Goal: Information Seeking & Learning: Learn about a topic

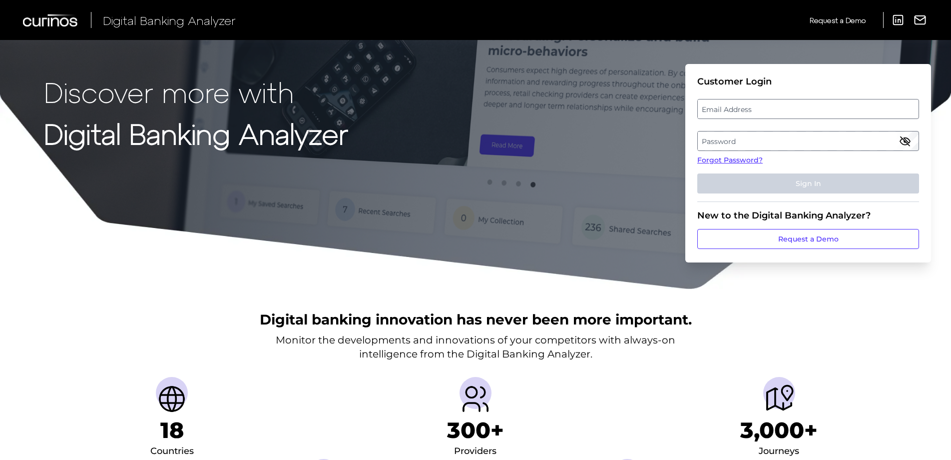
click at [718, 110] on label "Email Address" at bounding box center [808, 109] width 220 height 18
click at [718, 110] on input "email" at bounding box center [809, 109] width 222 height 20
type input "[EMAIL_ADDRESS][DOMAIN_NAME]"
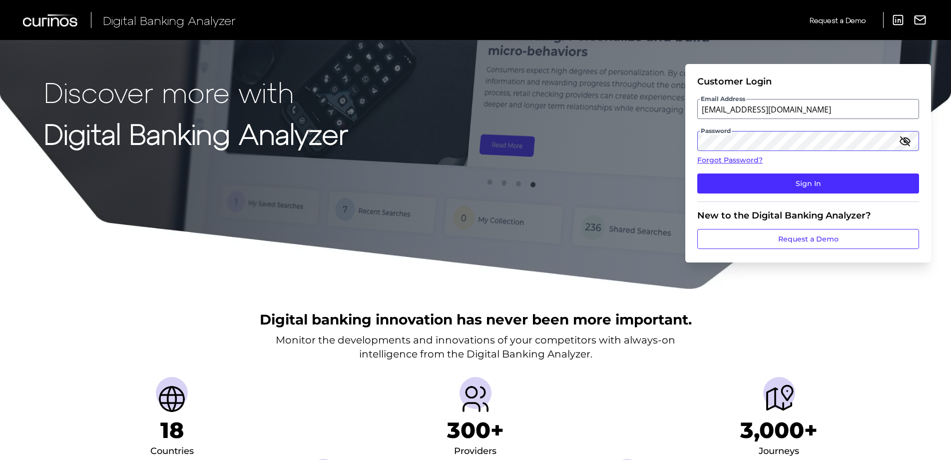
click at [698, 173] on button "Sign In" at bounding box center [809, 183] width 222 height 20
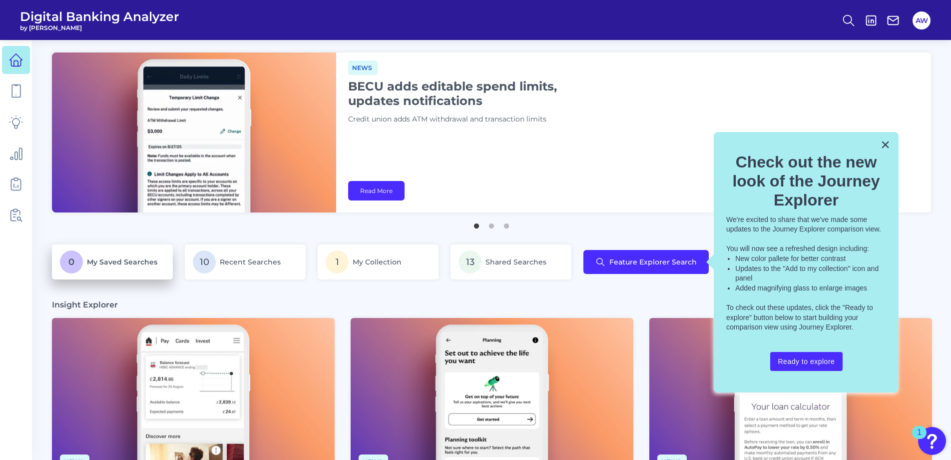
click at [116, 273] on p "0 My Saved Searches" at bounding box center [112, 261] width 105 height 23
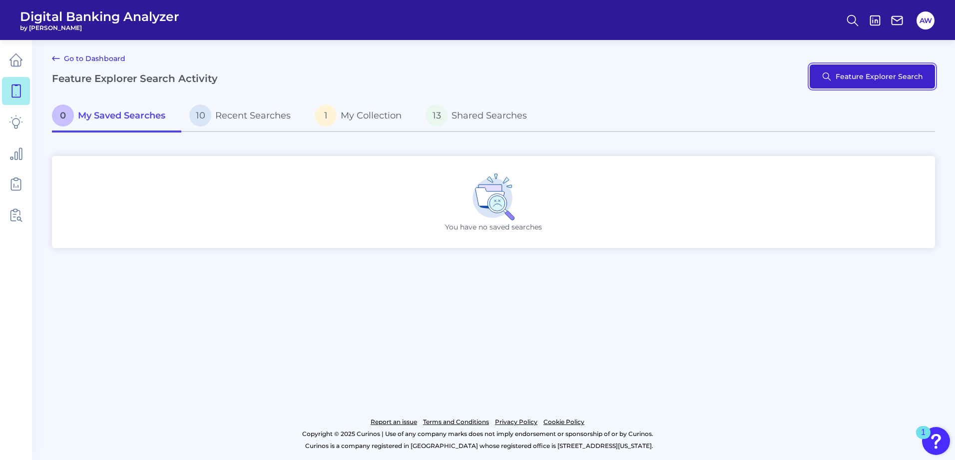
click at [874, 72] on button "Feature Explorer Search" at bounding box center [872, 76] width 125 height 24
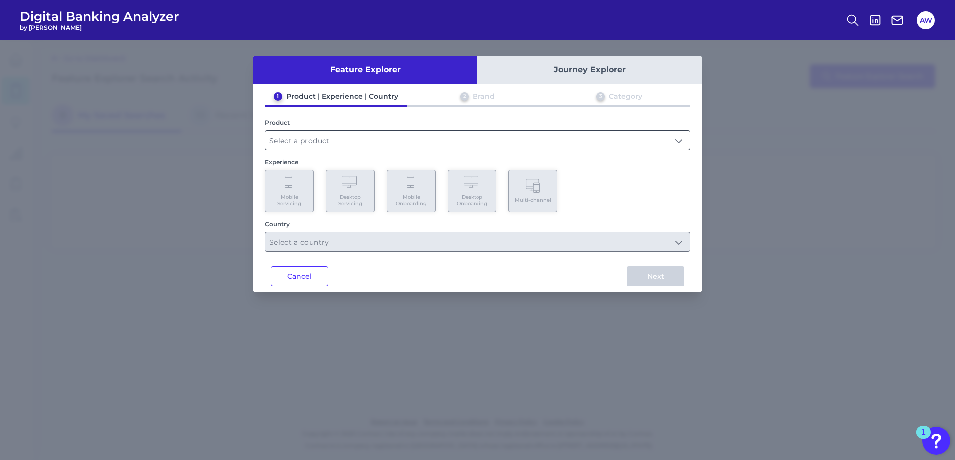
click at [371, 143] on input "text" at bounding box center [477, 140] width 425 height 19
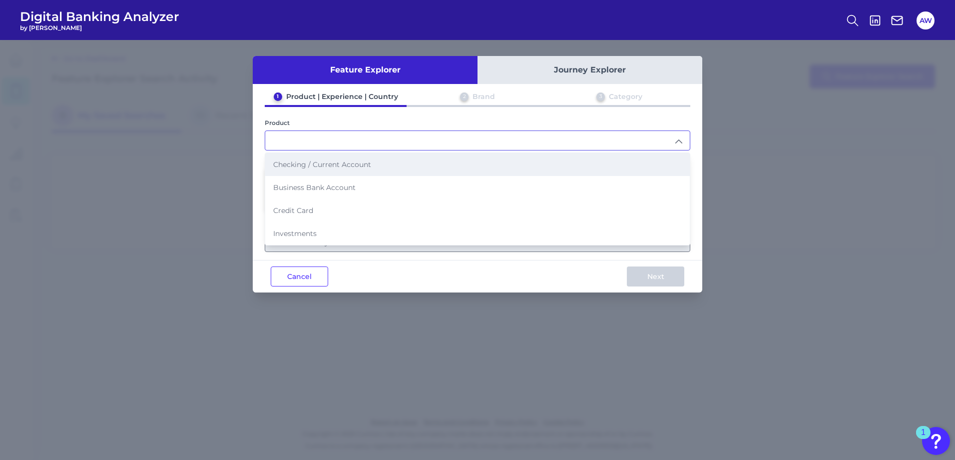
click at [364, 163] on span "Checking / Current Account" at bounding box center [322, 164] width 98 height 9
type input "Checking / Current Account"
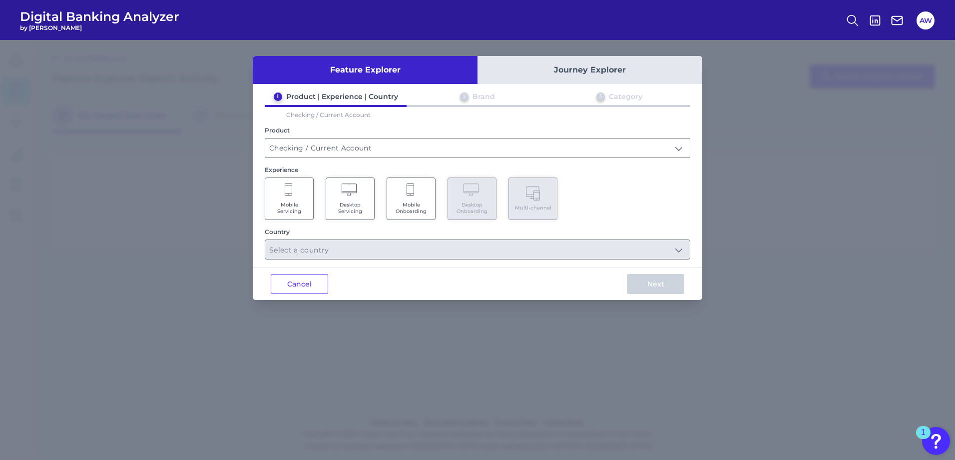
click at [286, 208] on span "Mobile Servicing" at bounding box center [289, 207] width 38 height 13
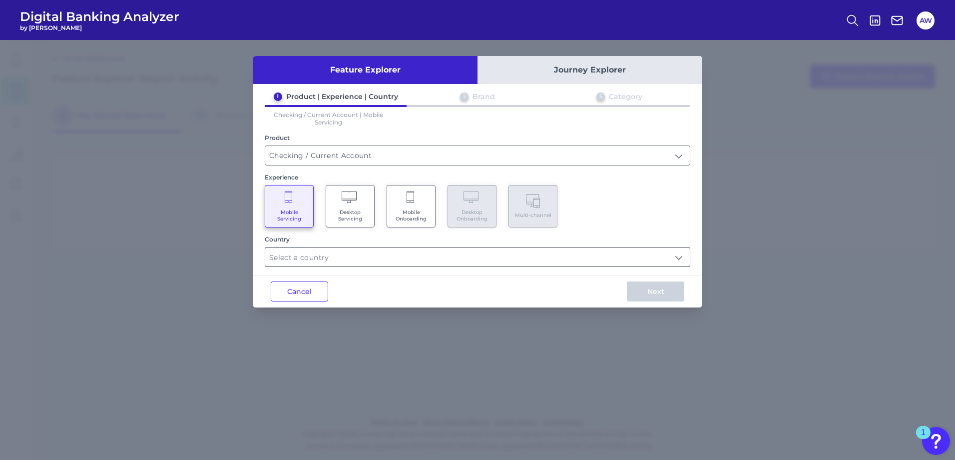
click at [334, 259] on input "text" at bounding box center [477, 256] width 425 height 19
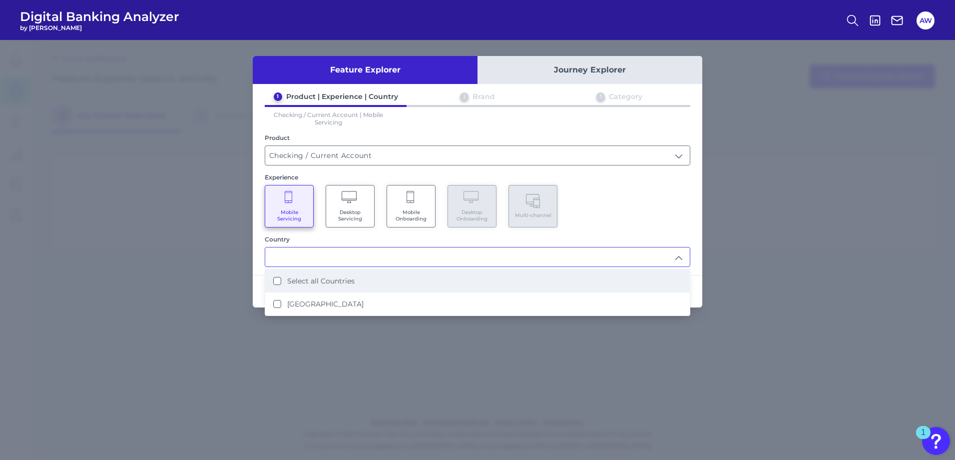
click at [331, 281] on label "Select all Countries" at bounding box center [320, 280] width 67 height 9
type input "Select all Countries"
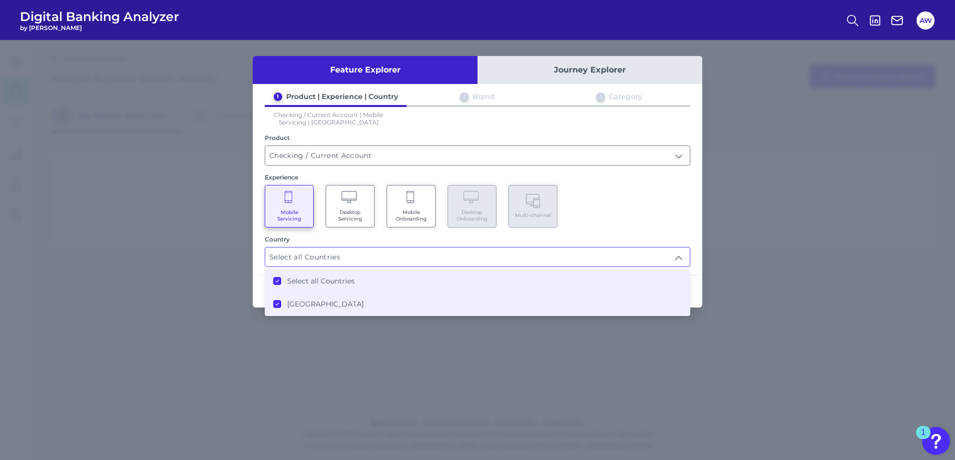
click at [675, 231] on div "1 Product | Experience | Country 2 Brand 3 Category Checking / Current Account …" at bounding box center [478, 179] width 450 height 175
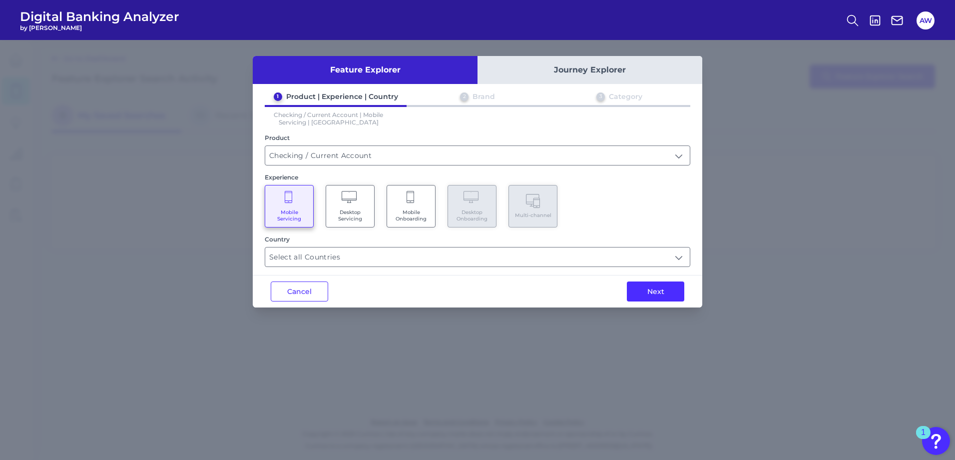
click at [669, 280] on div "Next" at bounding box center [655, 291] width 93 height 32
click at [668, 294] on button "Next" at bounding box center [655, 291] width 57 height 20
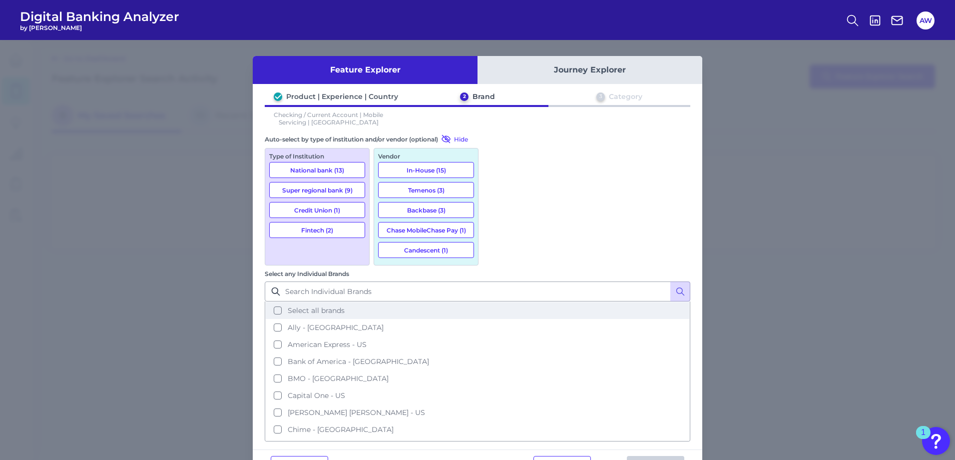
click at [345, 306] on span "Select all brands" at bounding box center [316, 310] width 57 height 9
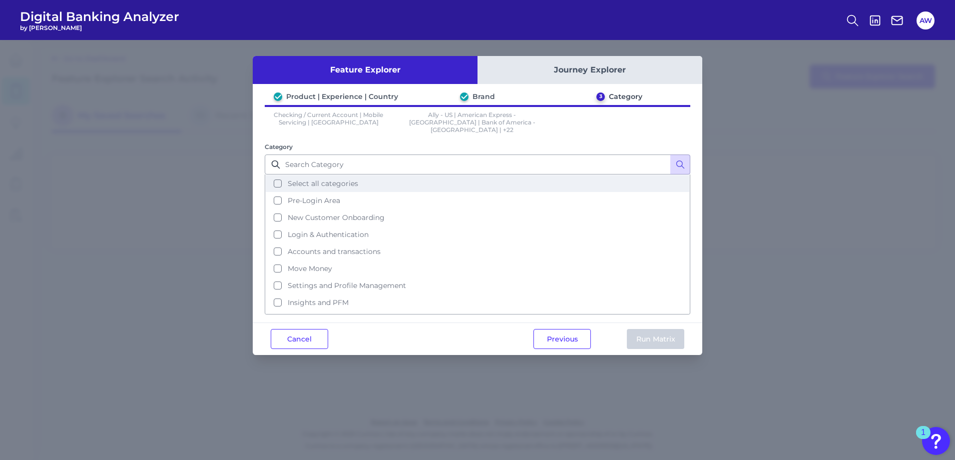
click at [332, 179] on span "Select all categories" at bounding box center [323, 183] width 70 height 9
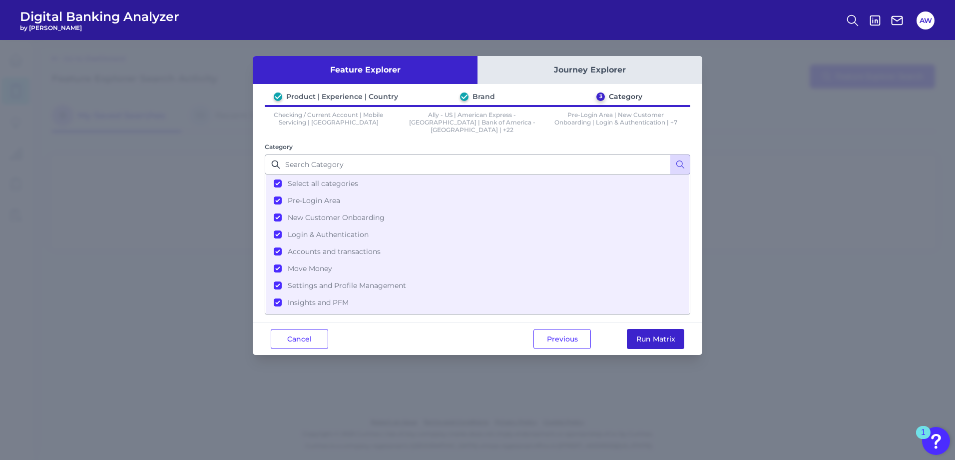
click at [635, 335] on button "Run Matrix" at bounding box center [655, 339] width 57 height 20
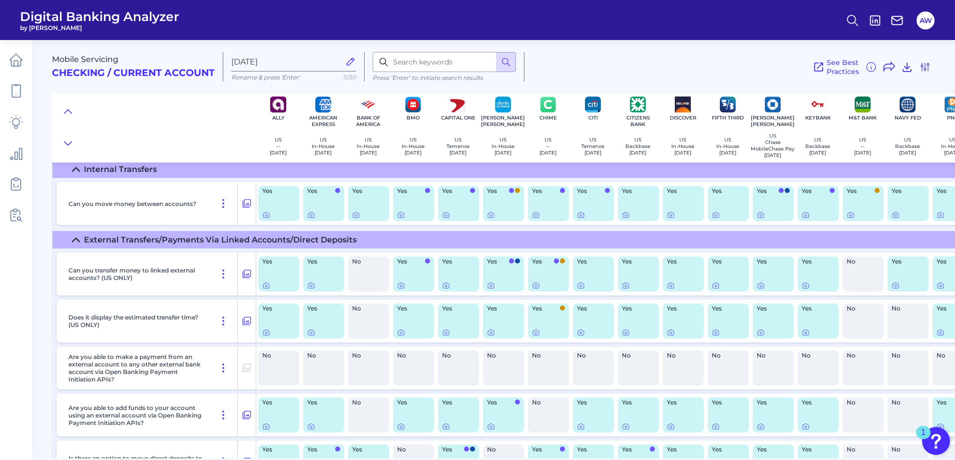
scroll to position [7456, 0]
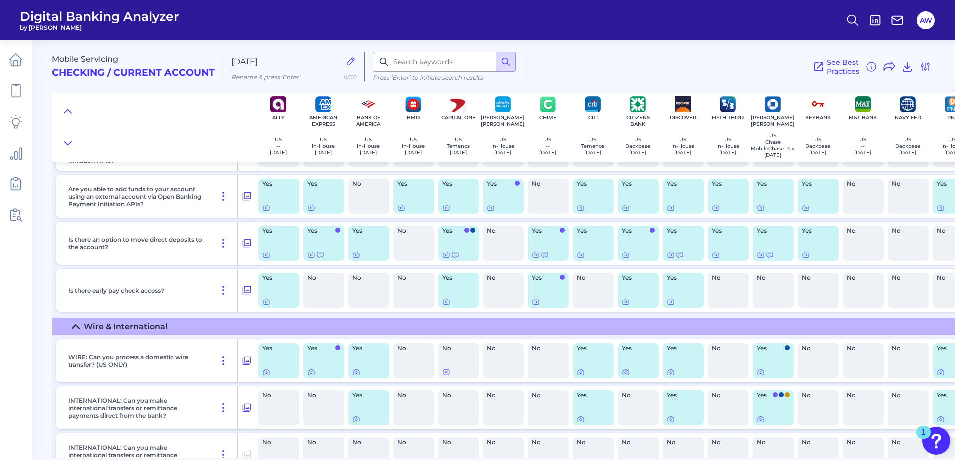
click at [795, 239] on div "Yes" at bounding box center [773, 243] width 45 height 43
click at [806, 253] on div "Yes" at bounding box center [818, 243] width 41 height 35
click at [807, 258] on icon at bounding box center [806, 255] width 8 height 8
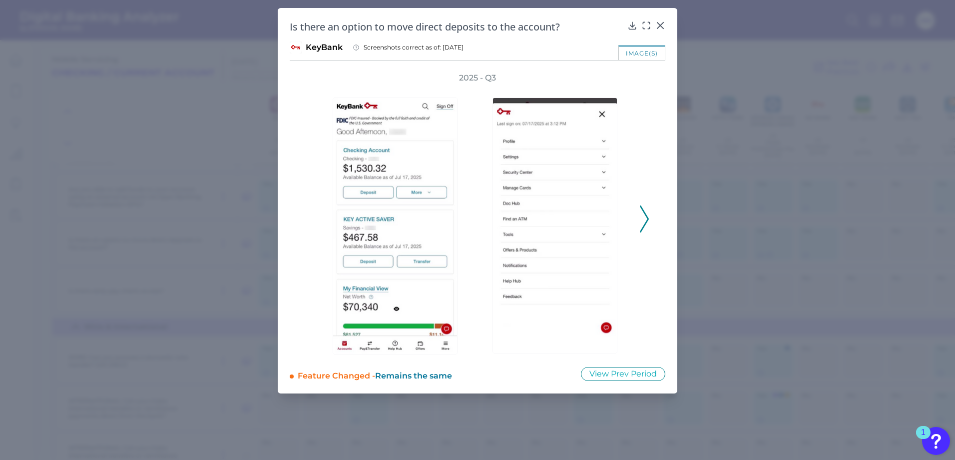
click at [652, 217] on div "2025 - Q3" at bounding box center [478, 213] width 376 height 282
click at [648, 218] on polyline at bounding box center [644, 218] width 7 height 25
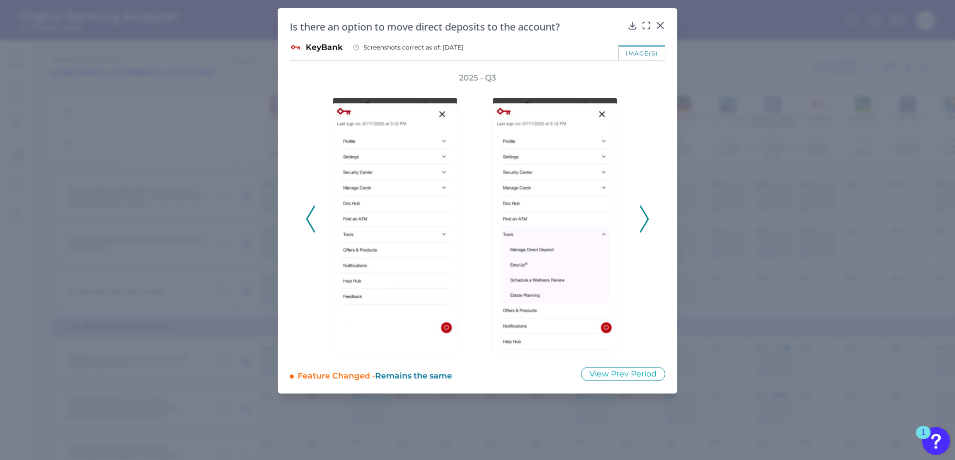
click at [648, 218] on polyline at bounding box center [644, 218] width 7 height 25
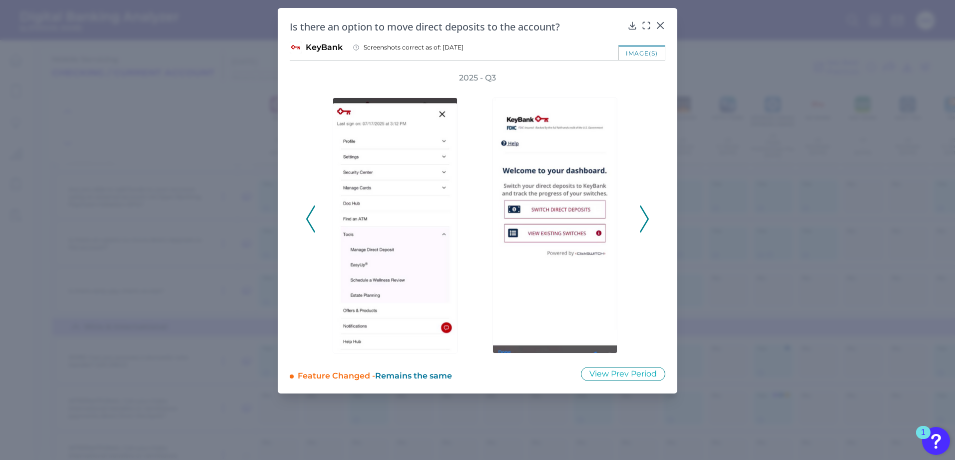
click at [648, 218] on polyline at bounding box center [644, 218] width 7 height 25
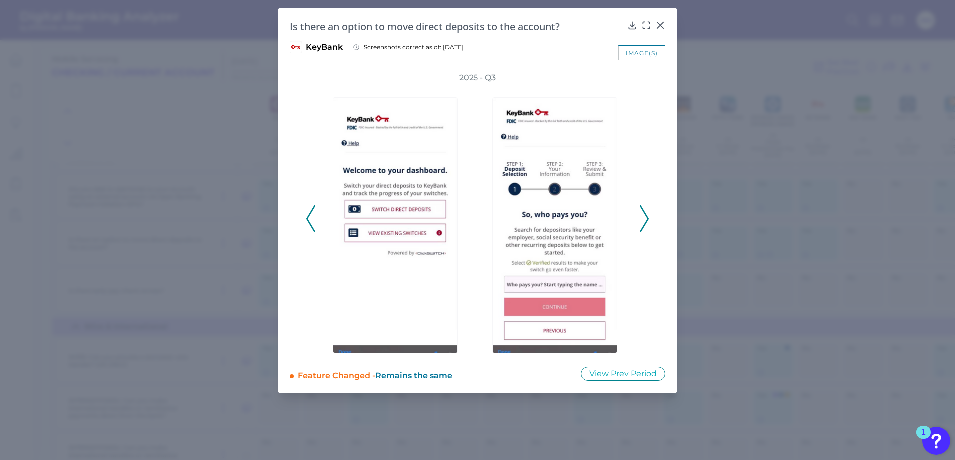
click at [646, 219] on icon at bounding box center [644, 218] width 9 height 27
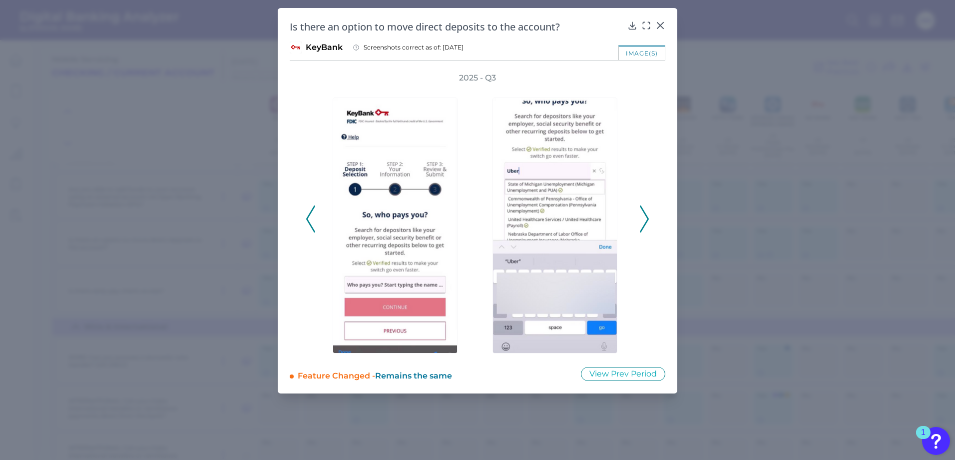
click at [646, 219] on icon at bounding box center [644, 218] width 9 height 27
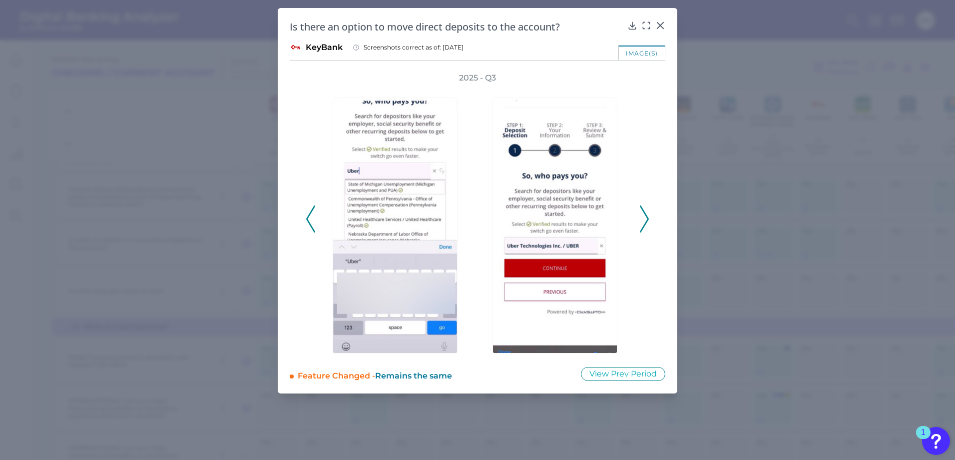
click at [646, 219] on icon at bounding box center [644, 218] width 9 height 27
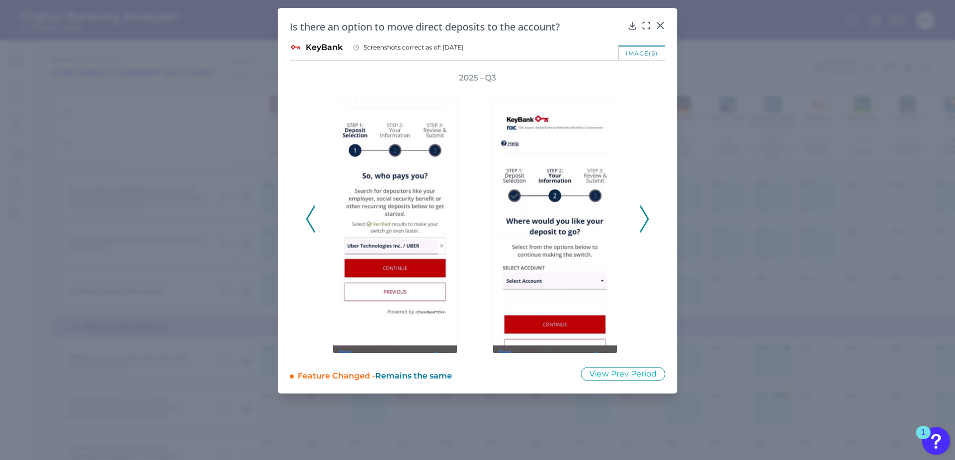
click at [646, 219] on icon at bounding box center [644, 218] width 9 height 27
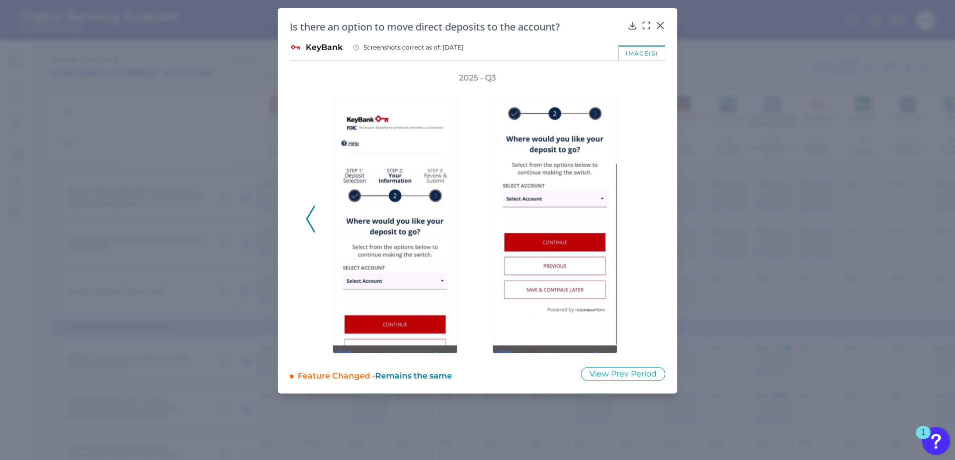
click at [646, 219] on div "2025 - Q3" at bounding box center [478, 213] width 344 height 282
click at [659, 20] on icon at bounding box center [661, 25] width 10 height 10
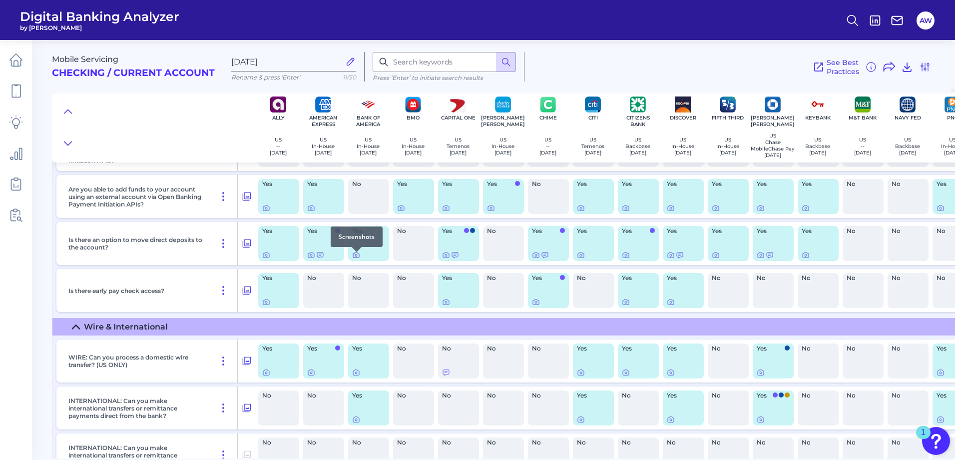
click at [356, 254] on div at bounding box center [357, 252] width 10 height 10
click at [356, 257] on icon at bounding box center [356, 255] width 8 height 8
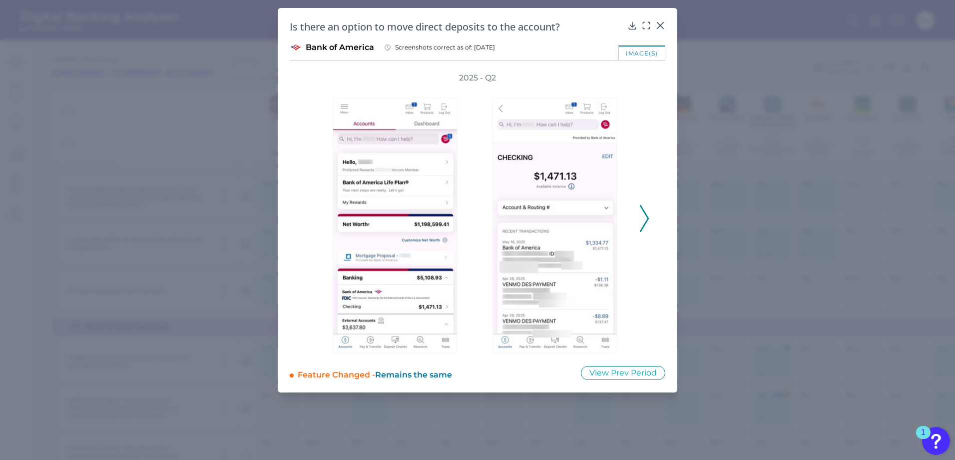
click at [639, 218] on div "2025 - Q2" at bounding box center [478, 212] width 344 height 281
click at [642, 225] on icon at bounding box center [644, 218] width 9 height 27
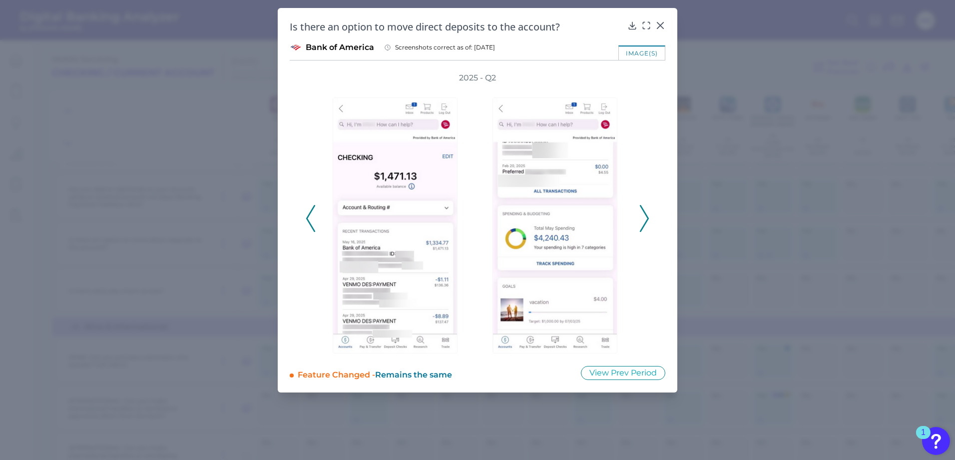
click at [647, 219] on polyline at bounding box center [644, 217] width 7 height 25
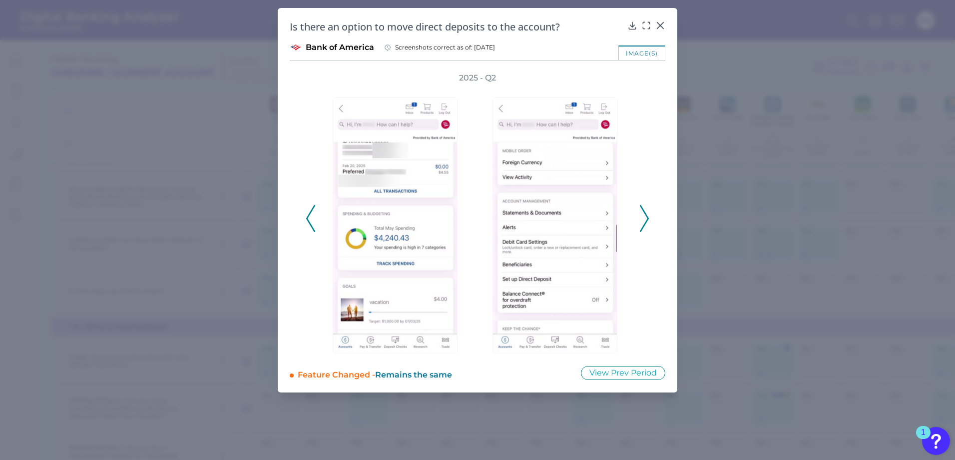
click at [647, 219] on polyline at bounding box center [644, 217] width 7 height 25
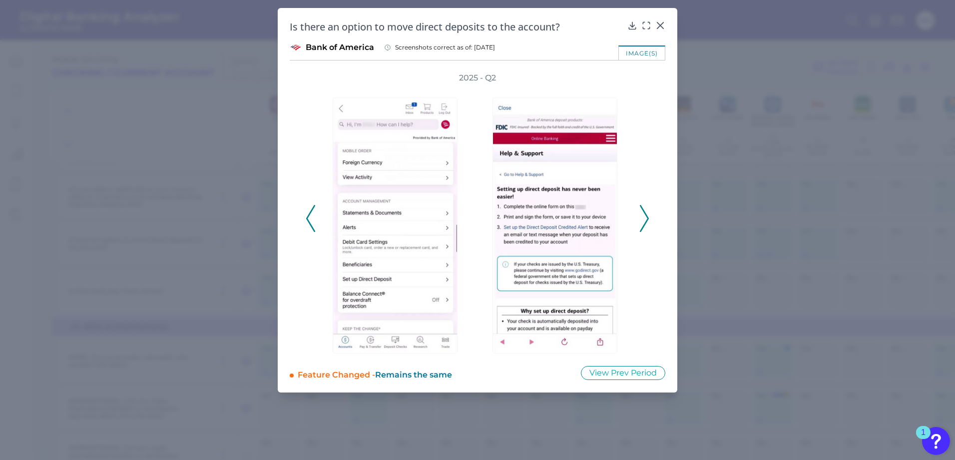
click at [647, 219] on polyline at bounding box center [644, 217] width 7 height 25
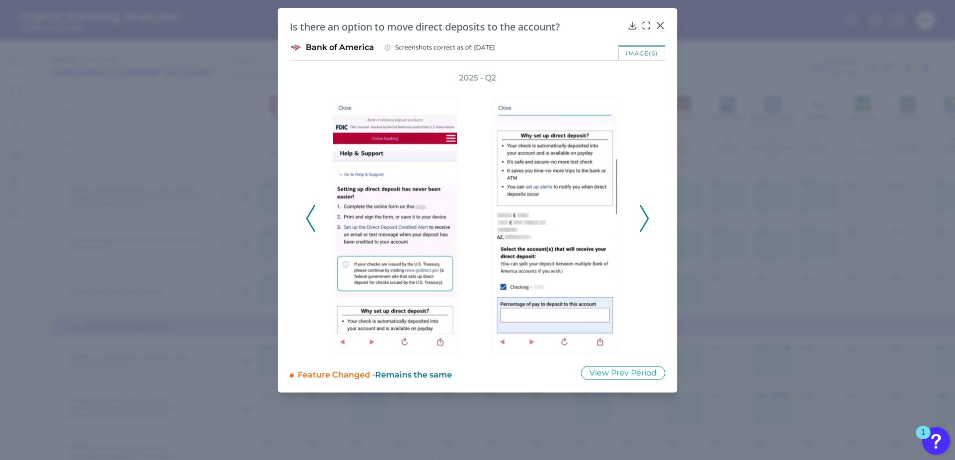
click at [644, 218] on icon at bounding box center [644, 218] width 9 height 27
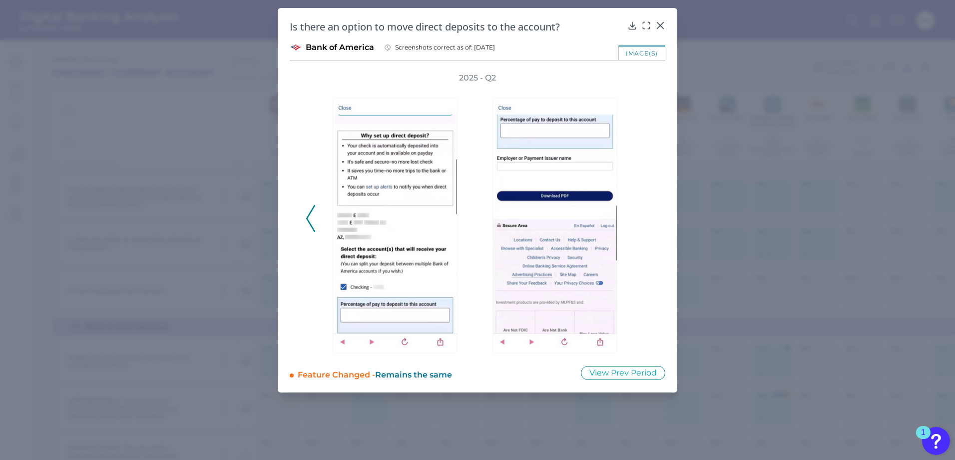
click at [642, 217] on div "2025 - Q2" at bounding box center [478, 212] width 344 height 281
click at [656, 23] on icon at bounding box center [661, 25] width 10 height 10
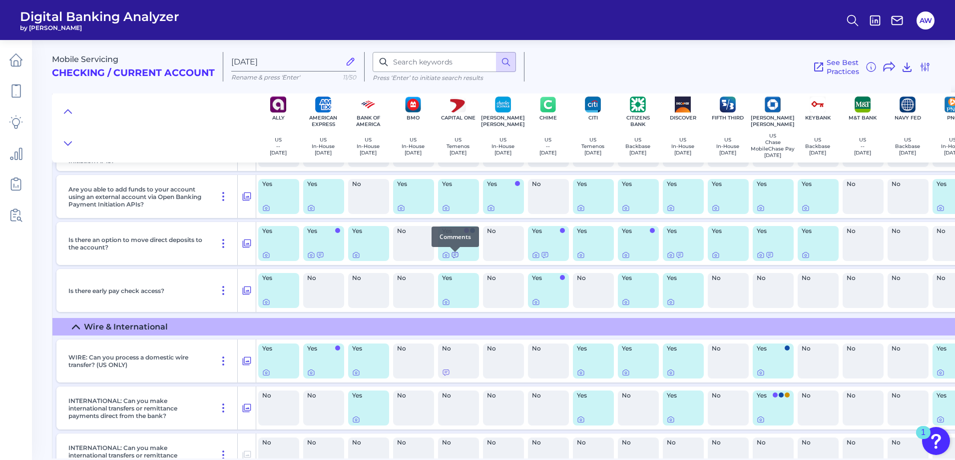
click at [454, 255] on div at bounding box center [455, 252] width 10 height 10
click at [448, 258] on icon at bounding box center [446, 255] width 8 height 8
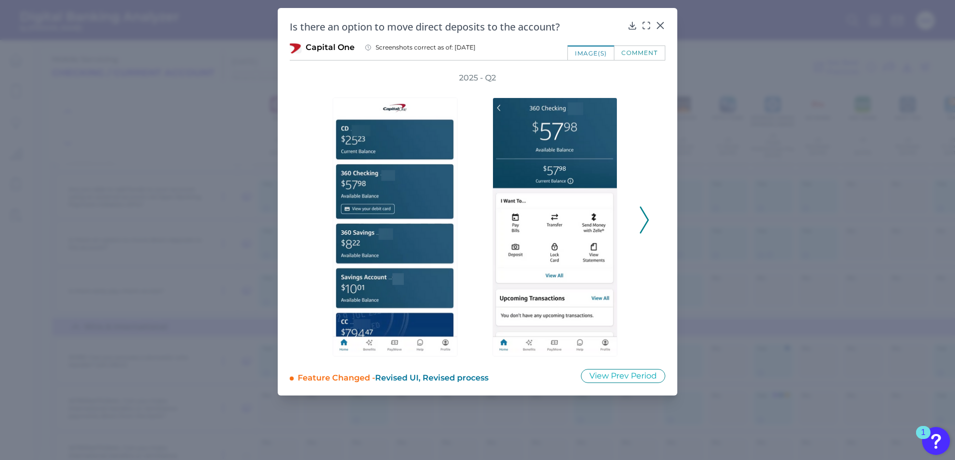
click at [636, 217] on div at bounding box center [558, 219] width 160 height 273
click at [643, 215] on icon at bounding box center [644, 219] width 9 height 27
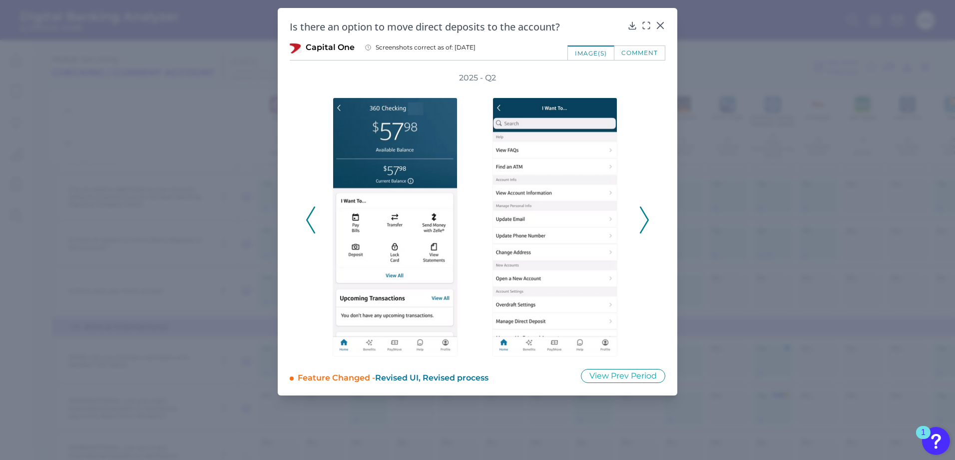
click at [644, 215] on icon at bounding box center [644, 219] width 9 height 27
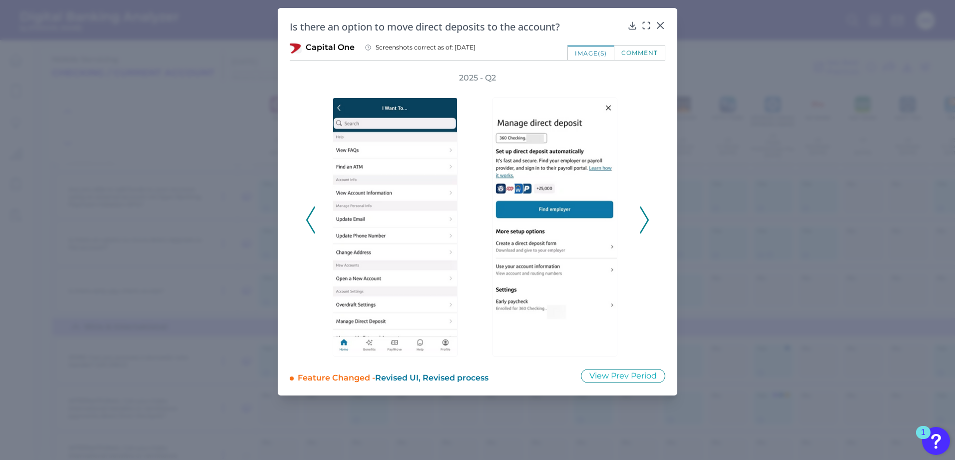
click at [644, 216] on icon at bounding box center [644, 219] width 9 height 27
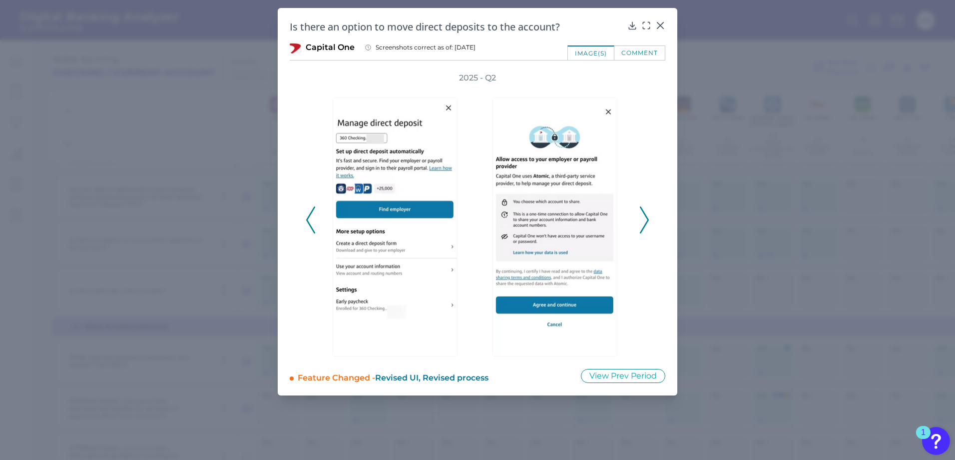
click at [638, 210] on div "2025 - Q2" at bounding box center [478, 214] width 344 height 284
click at [648, 219] on polyline at bounding box center [644, 219] width 7 height 25
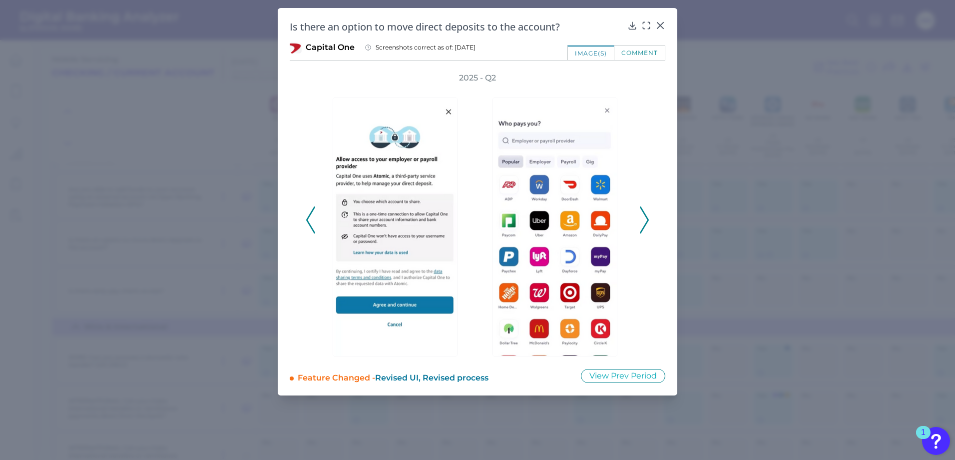
click at [644, 214] on icon at bounding box center [644, 219] width 9 height 27
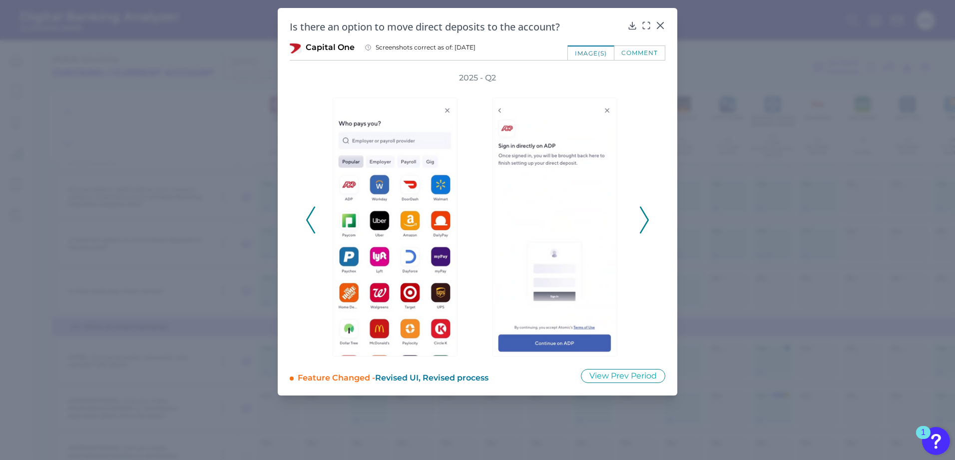
click at [647, 214] on icon at bounding box center [644, 219] width 9 height 27
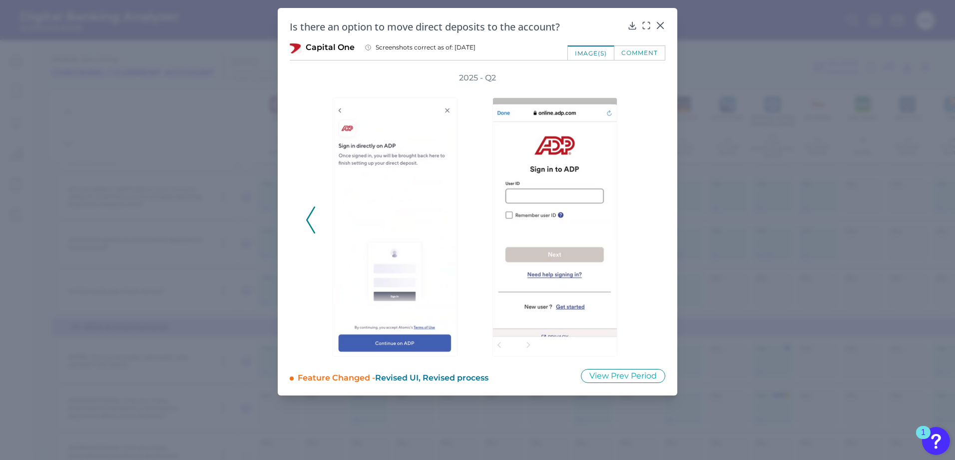
click at [315, 223] on button at bounding box center [311, 219] width 10 height 27
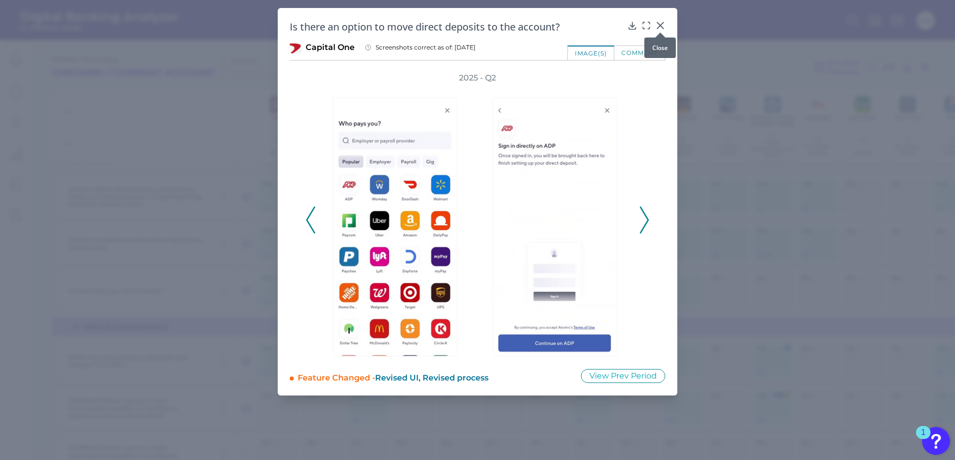
click at [663, 25] on icon at bounding box center [661, 25] width 10 height 10
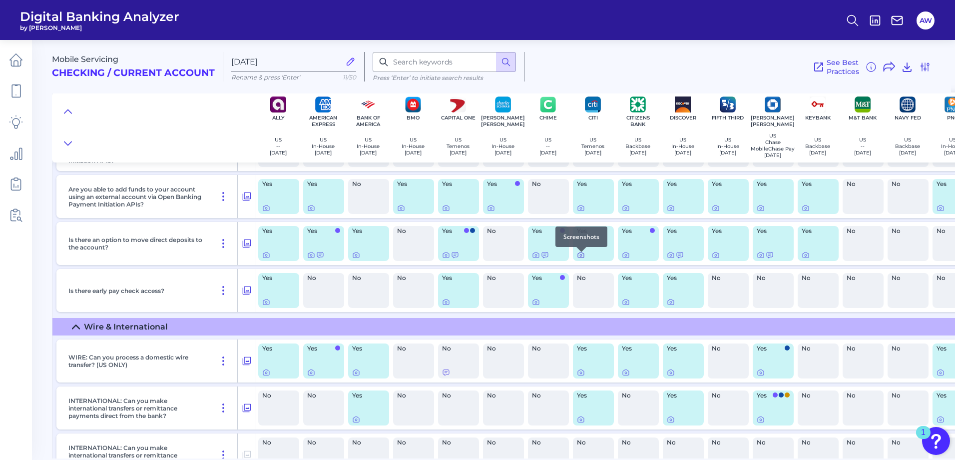
click at [582, 259] on icon at bounding box center [581, 255] width 8 height 8
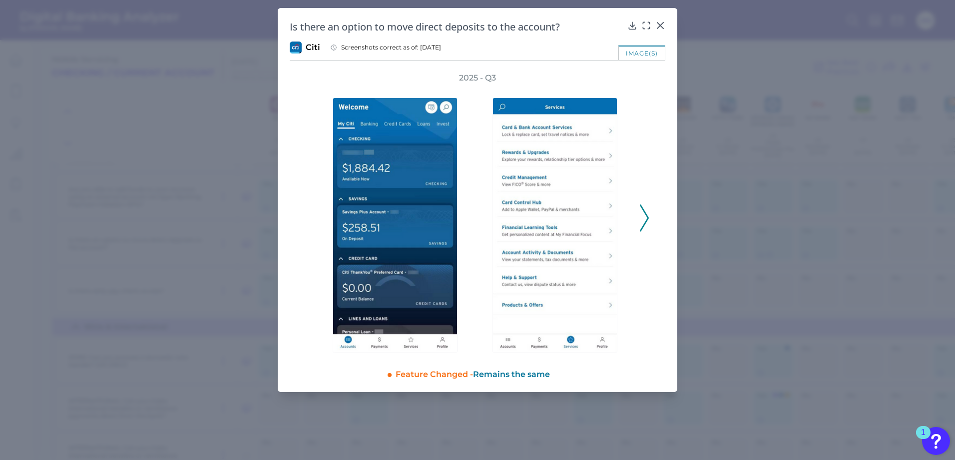
click at [646, 209] on icon at bounding box center [644, 217] width 9 height 27
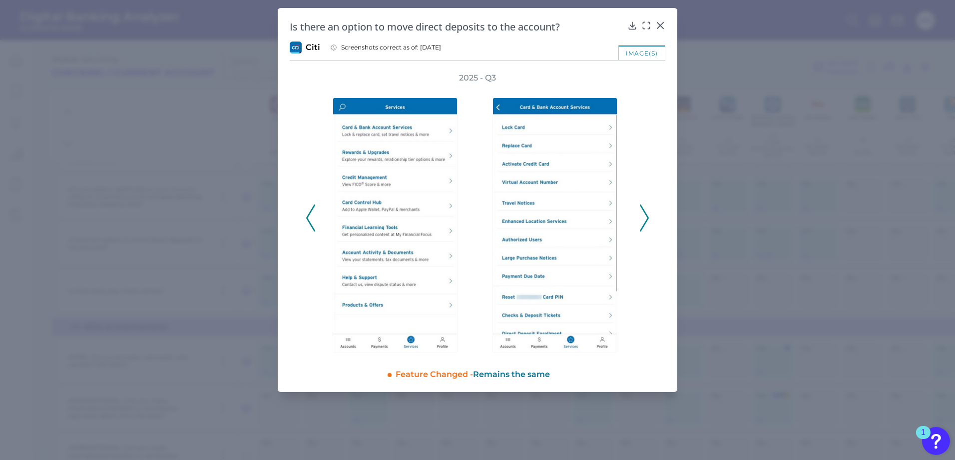
click at [647, 211] on icon at bounding box center [644, 217] width 9 height 27
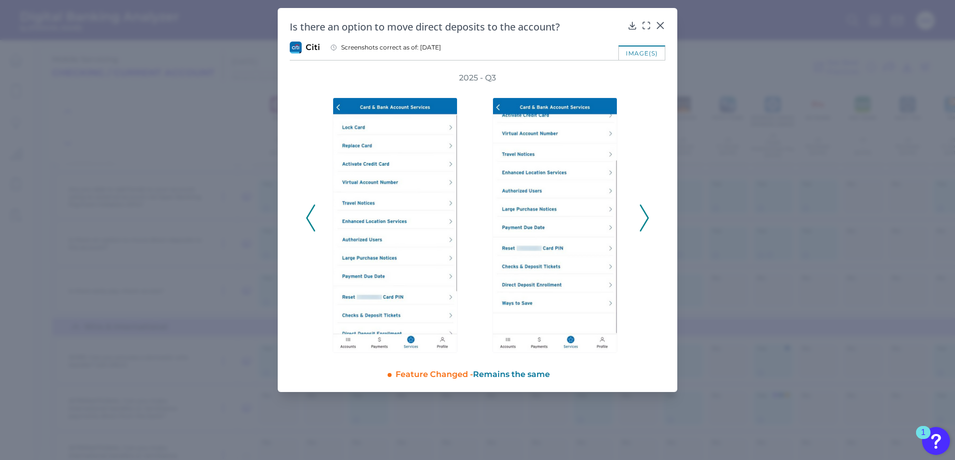
click at [647, 211] on icon at bounding box center [644, 217] width 9 height 27
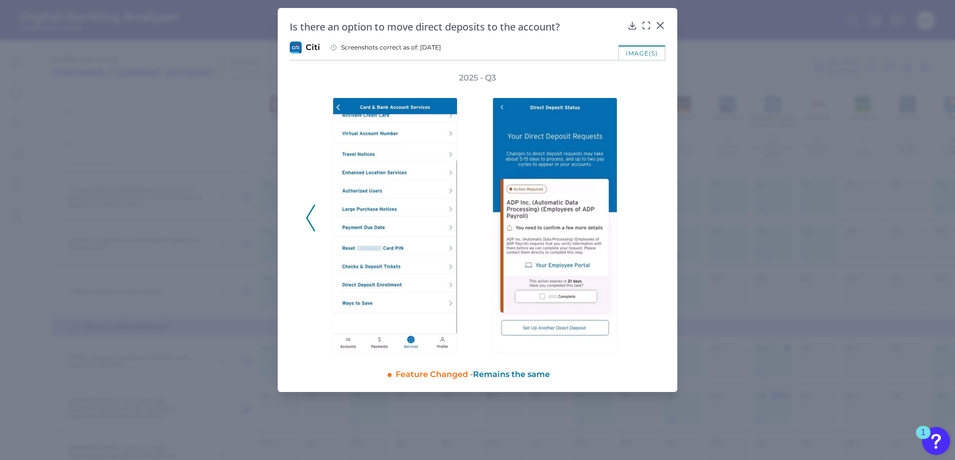
click at [310, 215] on icon at bounding box center [310, 217] width 9 height 27
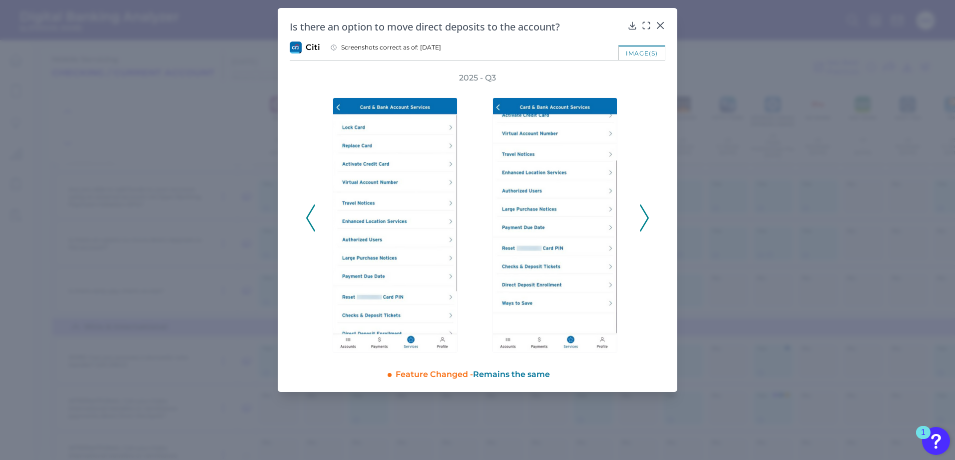
click at [310, 215] on icon at bounding box center [310, 217] width 9 height 27
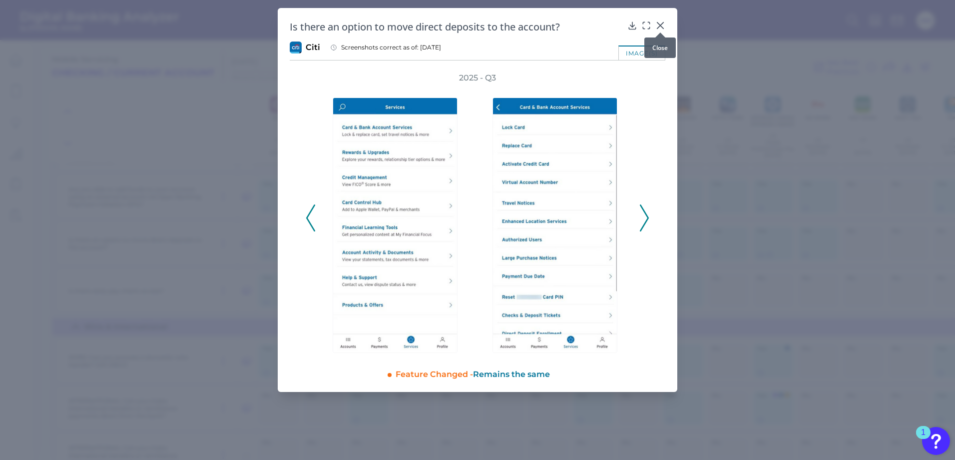
click at [663, 21] on icon at bounding box center [661, 25] width 10 height 10
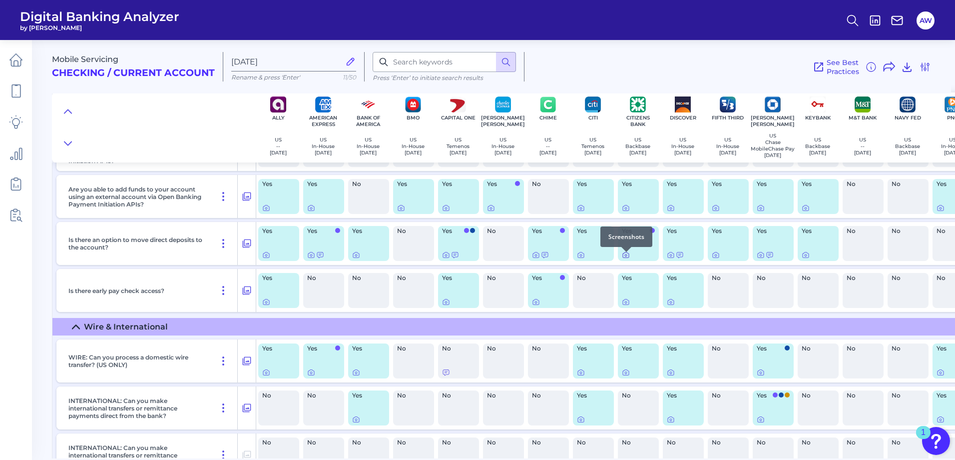
click at [627, 259] on icon at bounding box center [626, 255] width 8 height 8
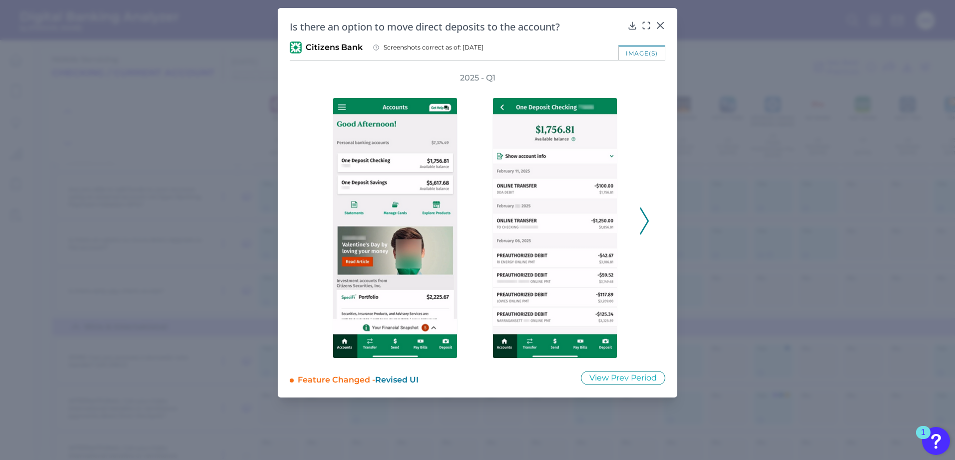
click at [649, 219] on icon at bounding box center [644, 220] width 9 height 27
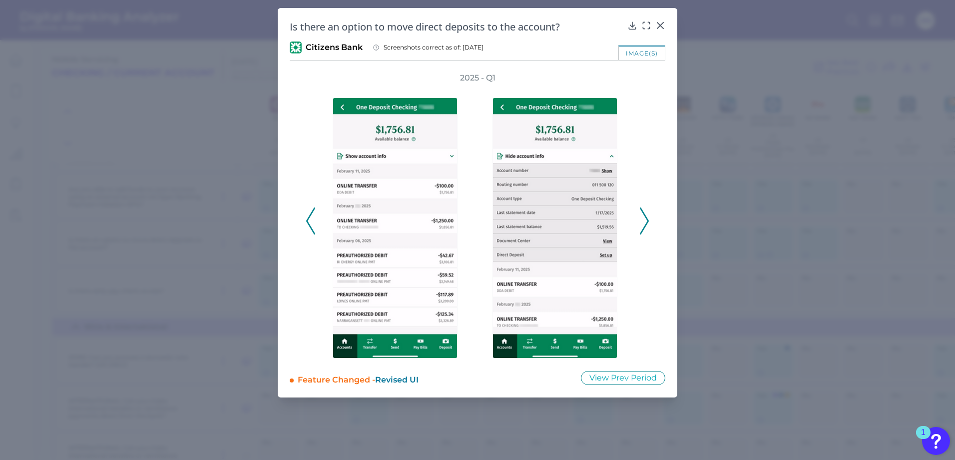
click at [649, 219] on icon at bounding box center [644, 220] width 9 height 27
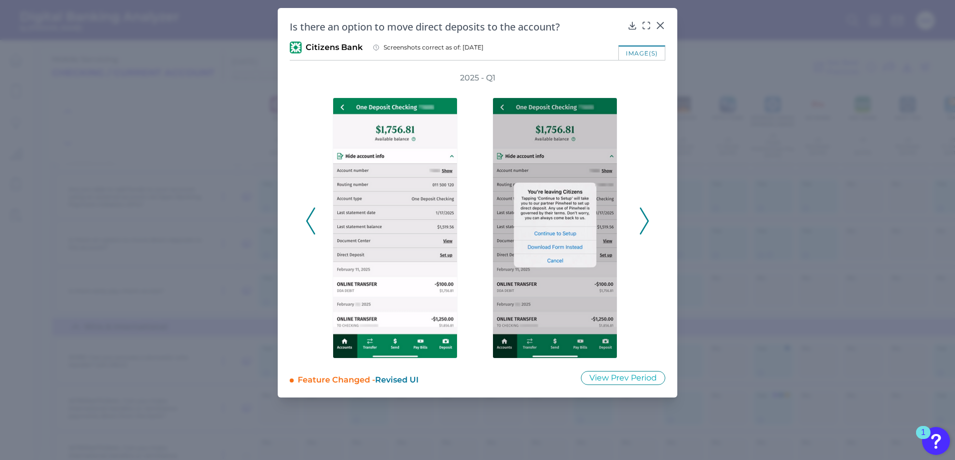
click at [649, 219] on icon at bounding box center [644, 220] width 9 height 27
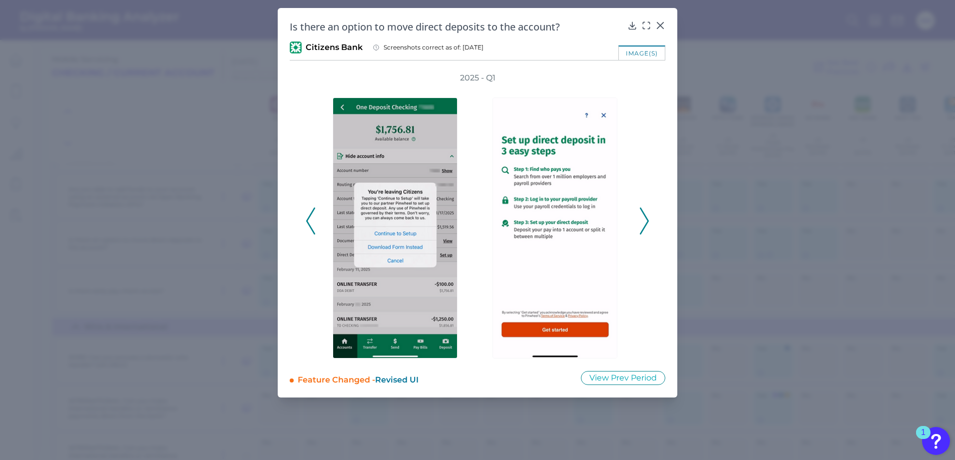
click at [649, 219] on icon at bounding box center [644, 220] width 9 height 27
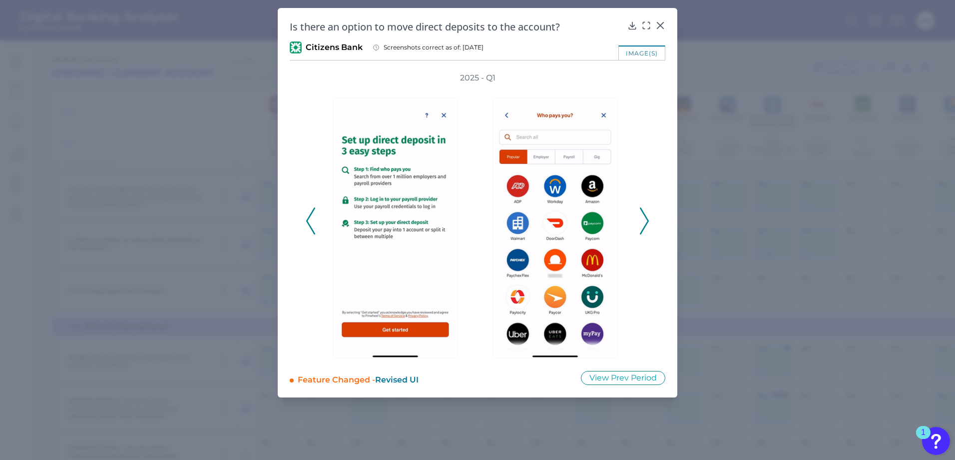
click at [649, 219] on icon at bounding box center [644, 220] width 9 height 27
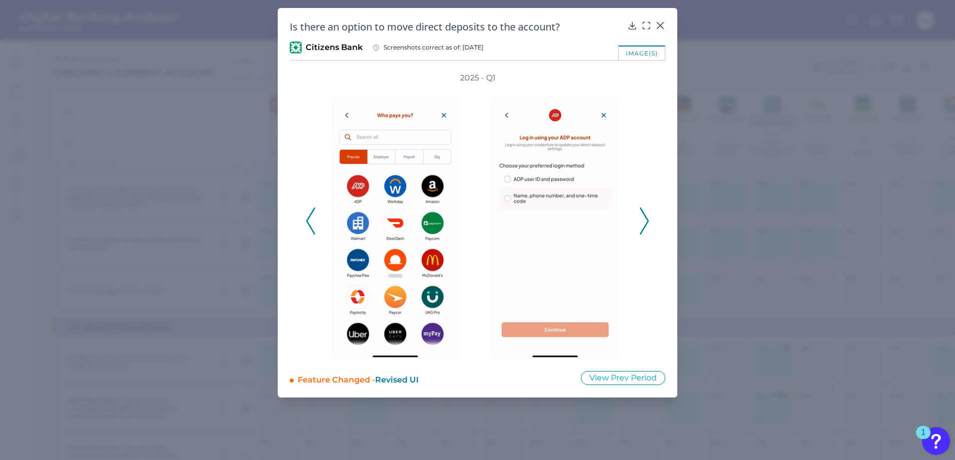
click at [649, 219] on icon at bounding box center [644, 220] width 9 height 27
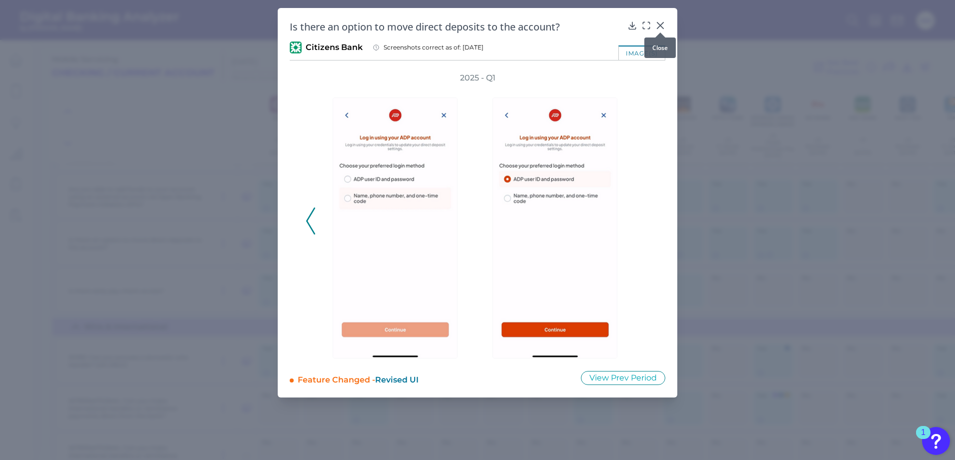
click at [661, 25] on icon at bounding box center [661, 25] width 6 height 6
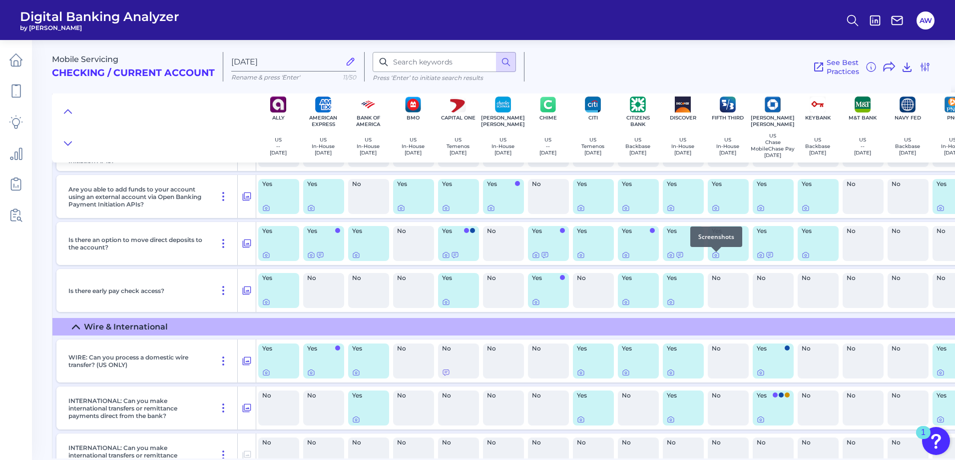
click at [720, 256] on div at bounding box center [717, 252] width 10 height 10
click at [719, 257] on icon at bounding box center [716, 255] width 8 height 8
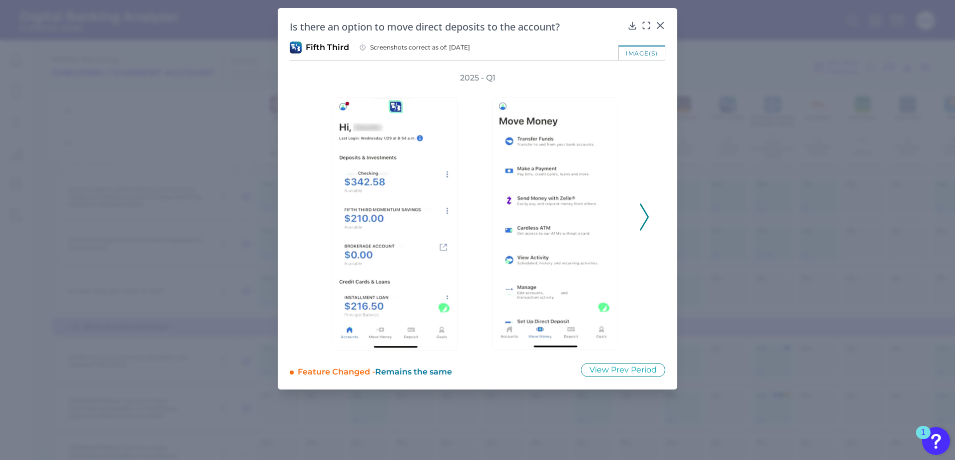
click at [642, 221] on icon at bounding box center [644, 216] width 9 height 27
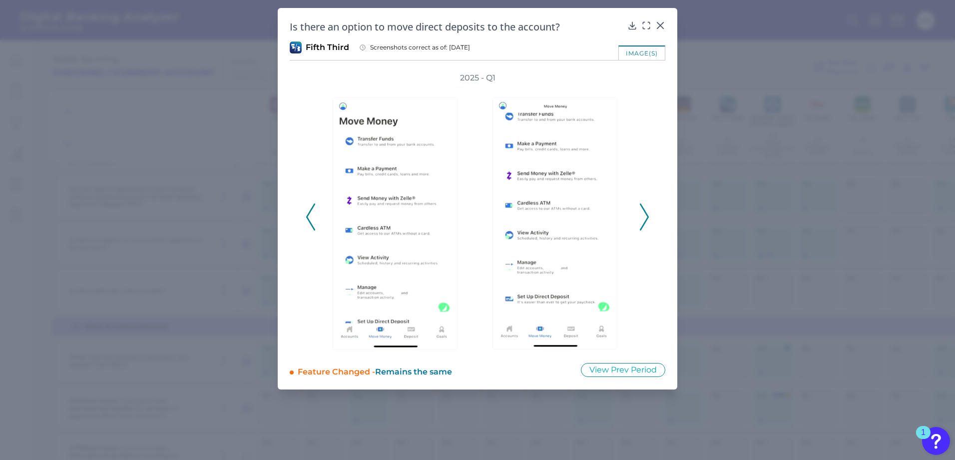
click at [642, 221] on icon at bounding box center [644, 216] width 9 height 27
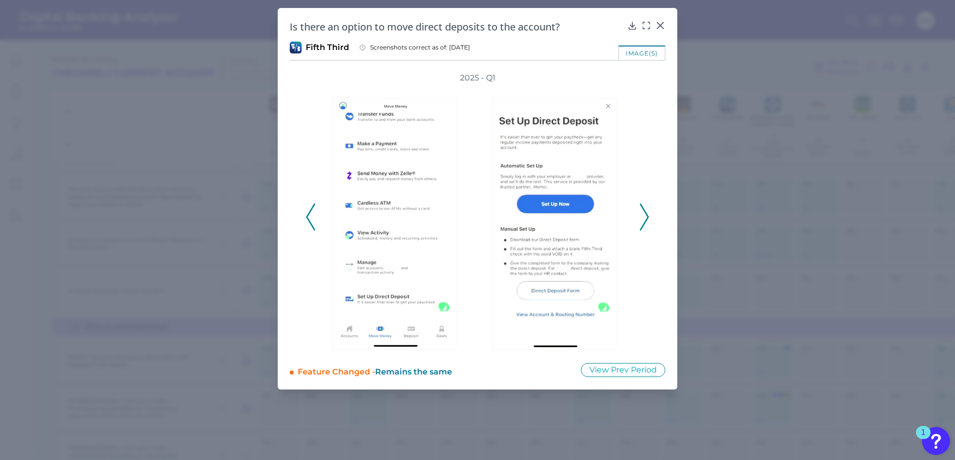
click at [642, 221] on icon at bounding box center [644, 216] width 9 height 27
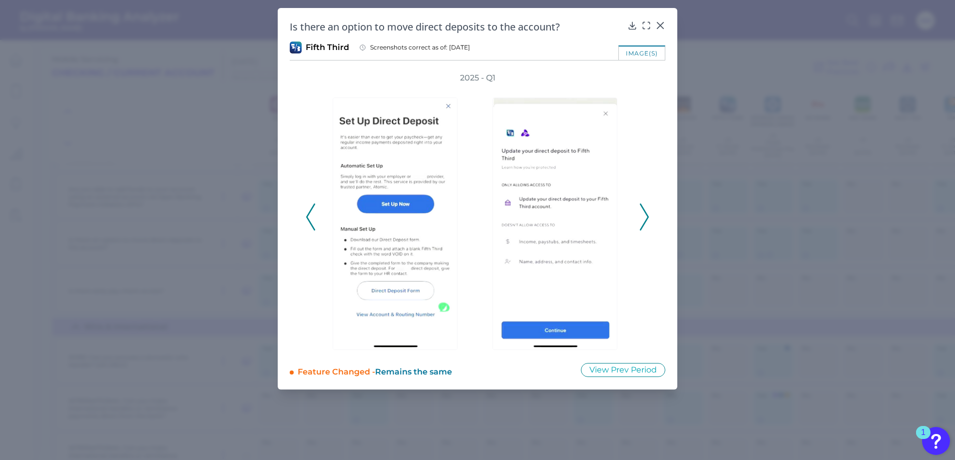
click at [640, 223] on icon at bounding box center [644, 216] width 9 height 27
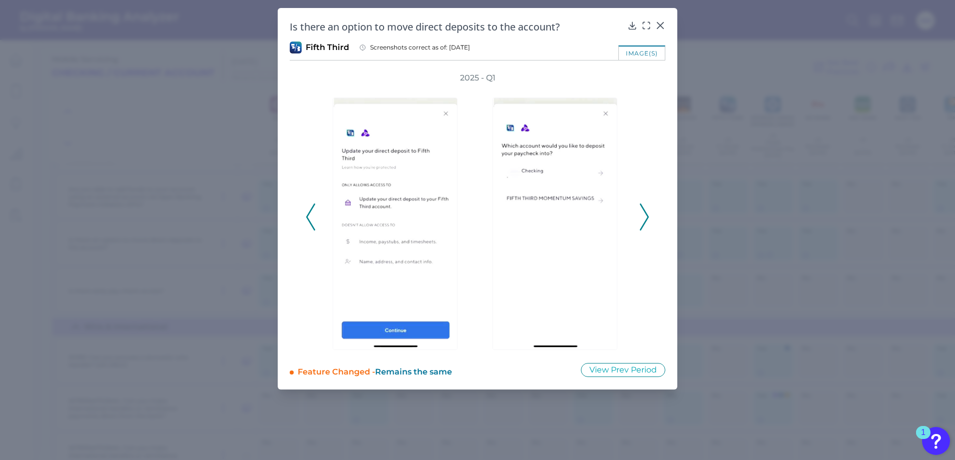
click at [642, 222] on icon at bounding box center [644, 216] width 9 height 27
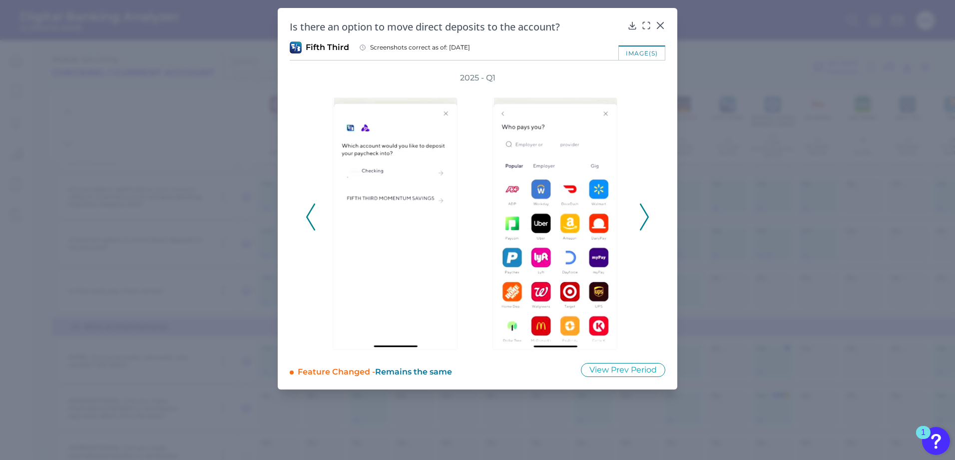
click at [642, 222] on icon at bounding box center [644, 216] width 9 height 27
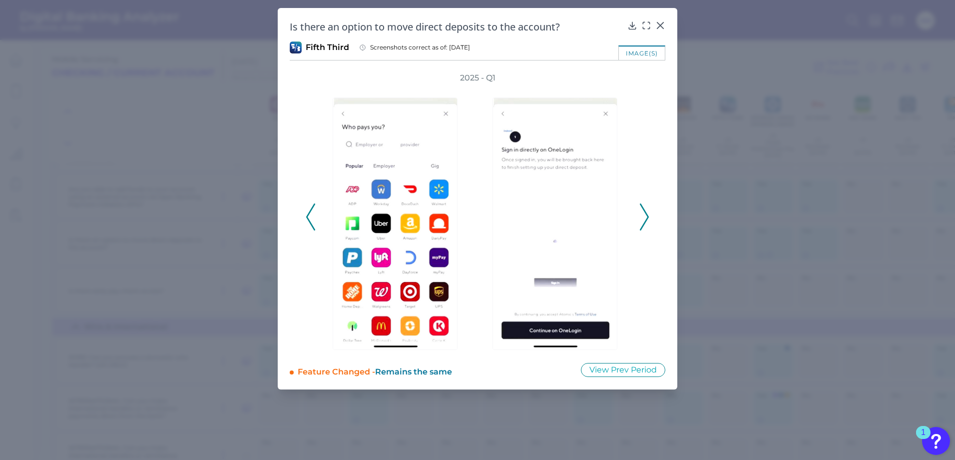
click at [642, 222] on icon at bounding box center [644, 216] width 9 height 27
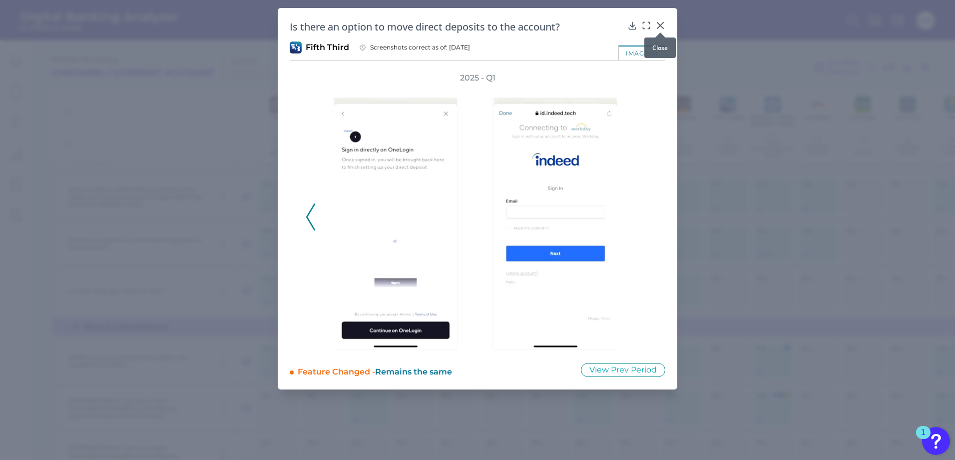
click at [661, 22] on icon at bounding box center [661, 25] width 10 height 10
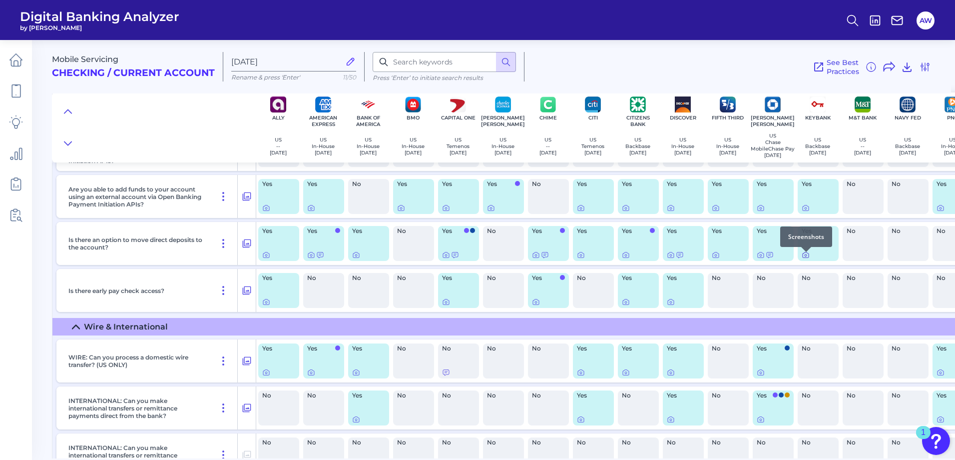
click at [804, 257] on icon at bounding box center [806, 255] width 8 height 8
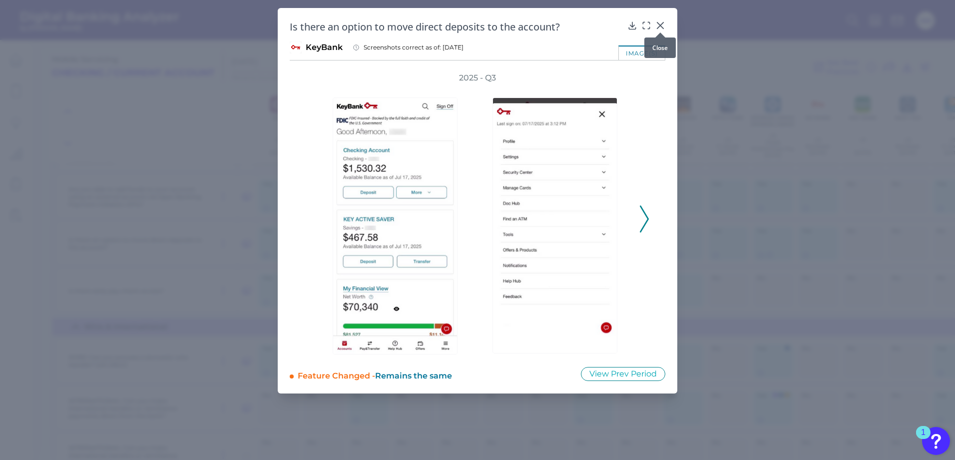
click at [656, 29] on div at bounding box center [661, 32] width 10 height 10
click at [650, 223] on div "2025 - Q3" at bounding box center [478, 213] width 376 height 282
click at [641, 224] on icon at bounding box center [644, 218] width 9 height 27
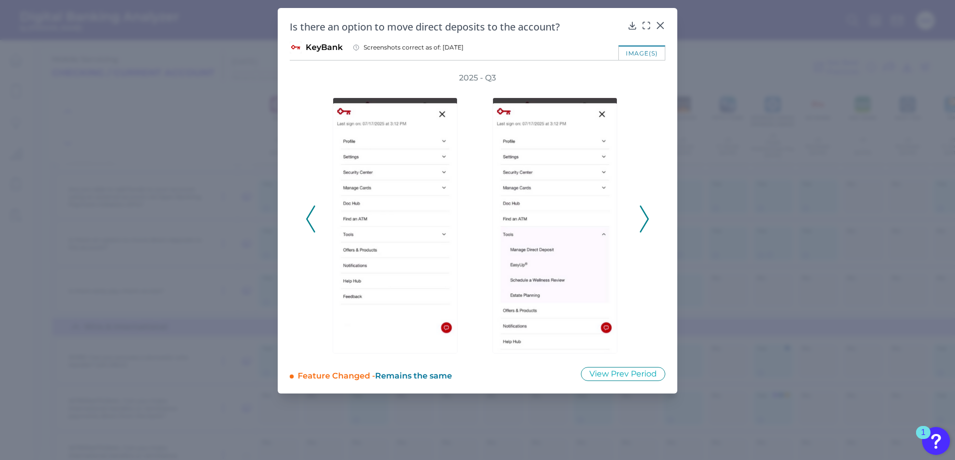
click at [640, 224] on icon at bounding box center [644, 218] width 9 height 27
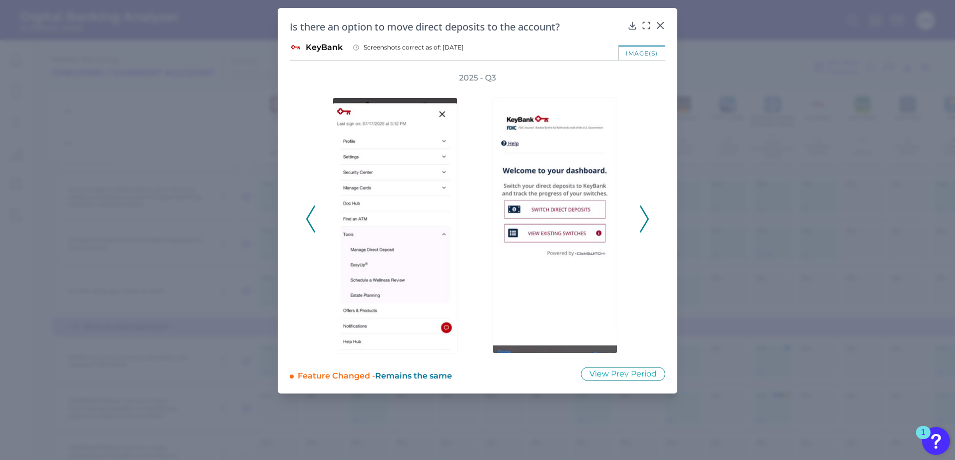
click at [640, 224] on button at bounding box center [645, 218] width 10 height 27
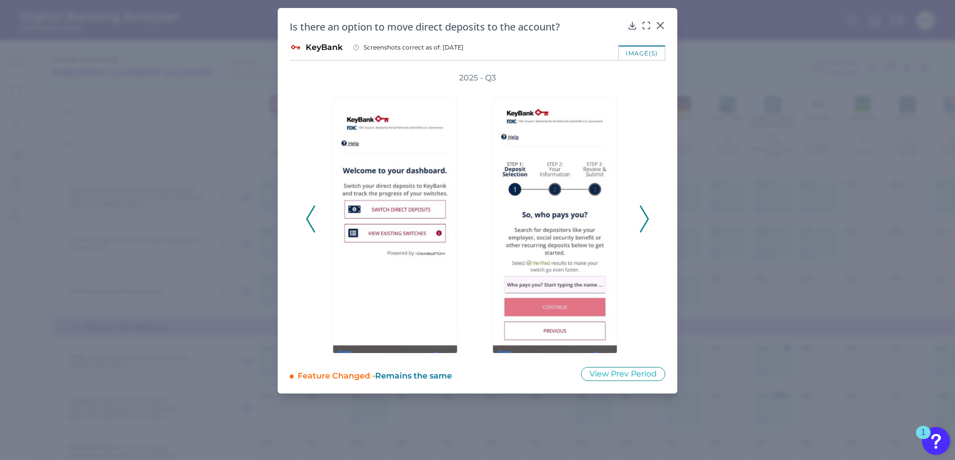
click at [639, 224] on div "2025 - Q3" at bounding box center [478, 213] width 344 height 282
click at [642, 218] on icon at bounding box center [644, 218] width 9 height 27
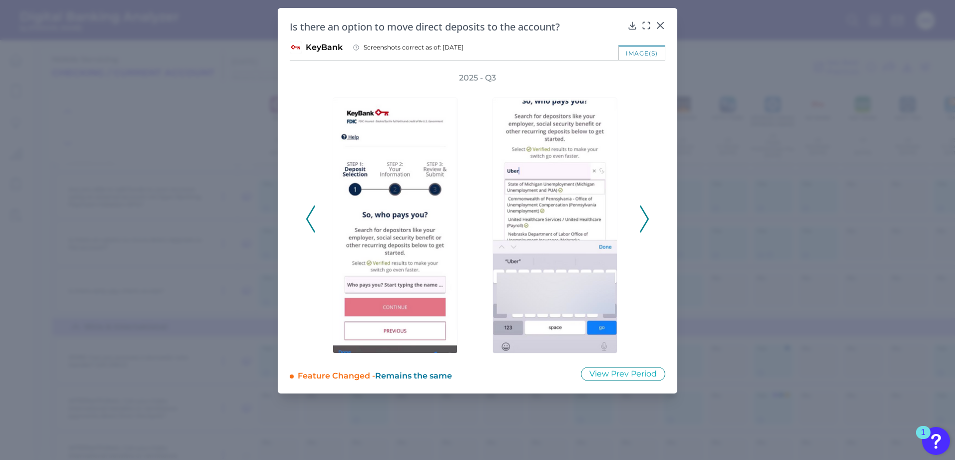
click at [644, 217] on icon at bounding box center [644, 218] width 9 height 27
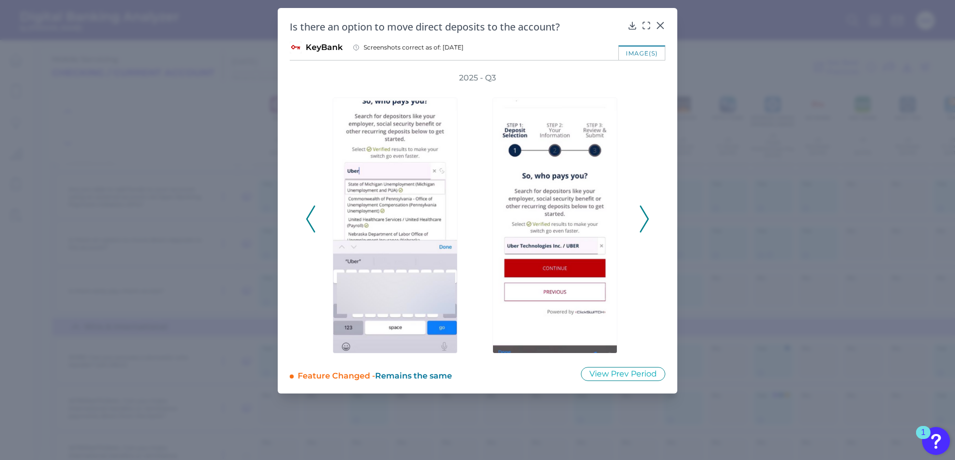
click at [644, 217] on icon at bounding box center [644, 218] width 9 height 27
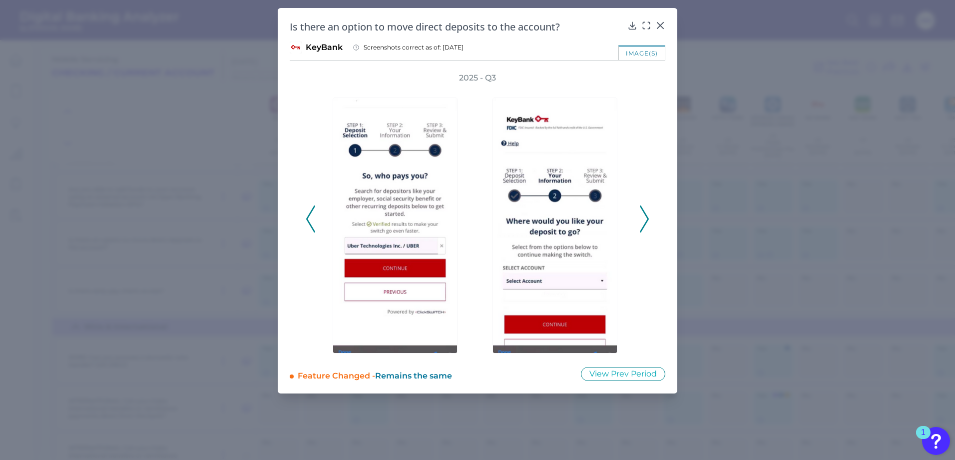
click at [645, 216] on icon at bounding box center [644, 218] width 9 height 27
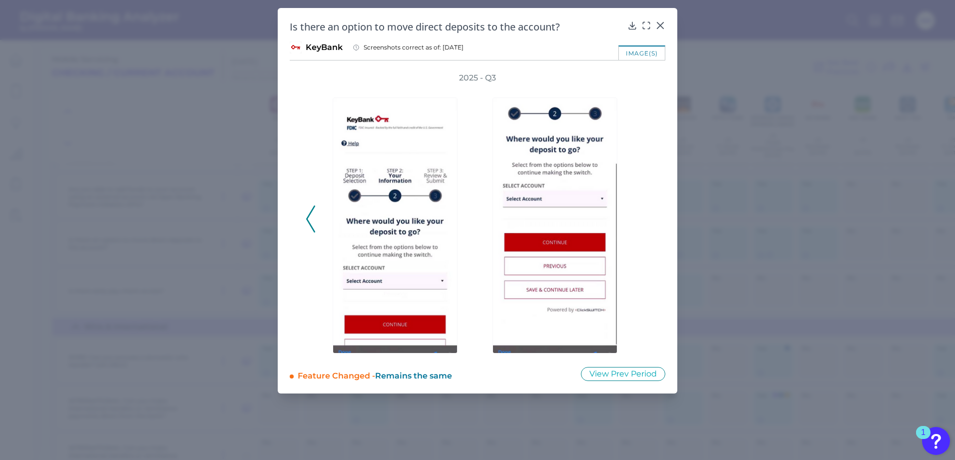
click at [645, 216] on div "2025 - Q3" at bounding box center [478, 213] width 344 height 282
click at [664, 28] on div at bounding box center [661, 32] width 10 height 10
click at [663, 25] on icon at bounding box center [661, 25] width 10 height 10
